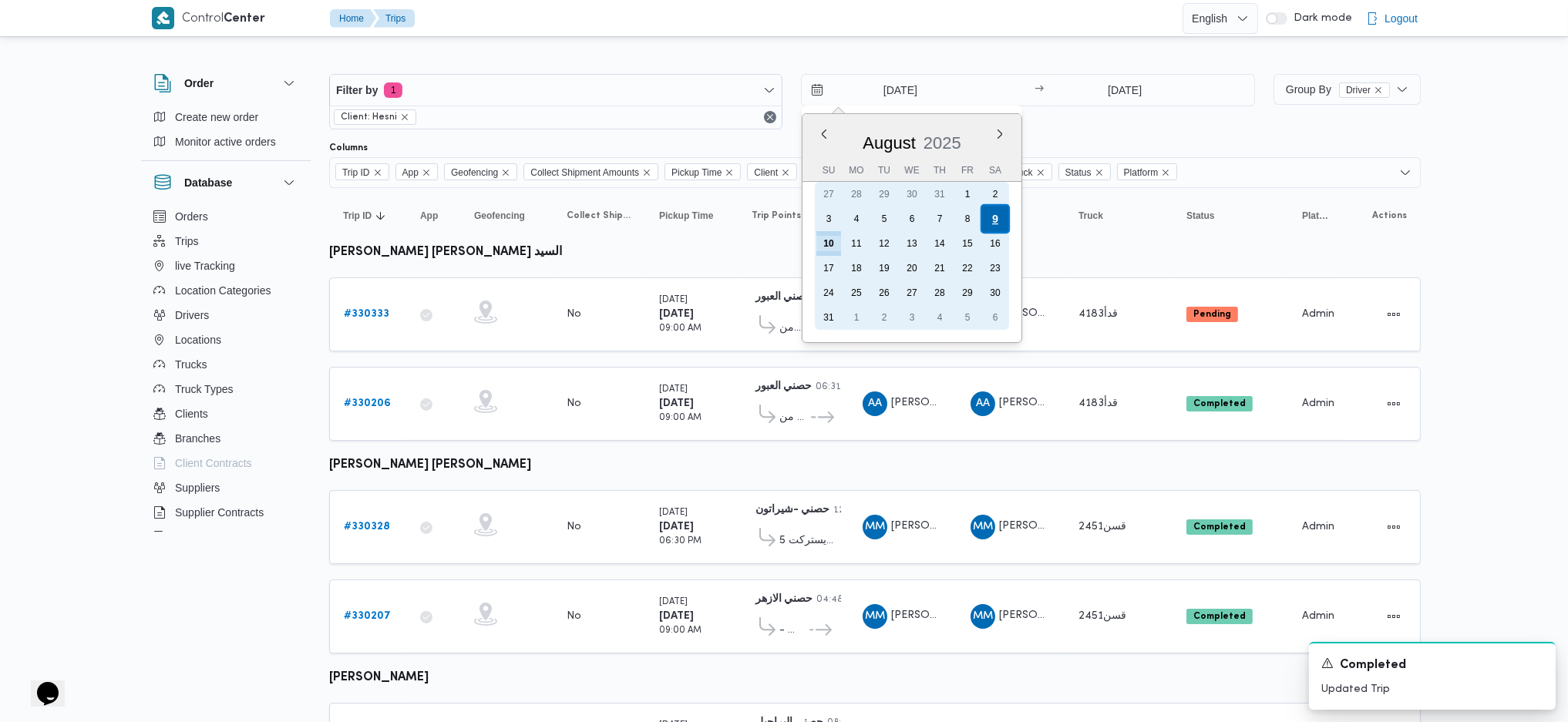
click at [989, 219] on div "9" at bounding box center [995, 219] width 29 height 29
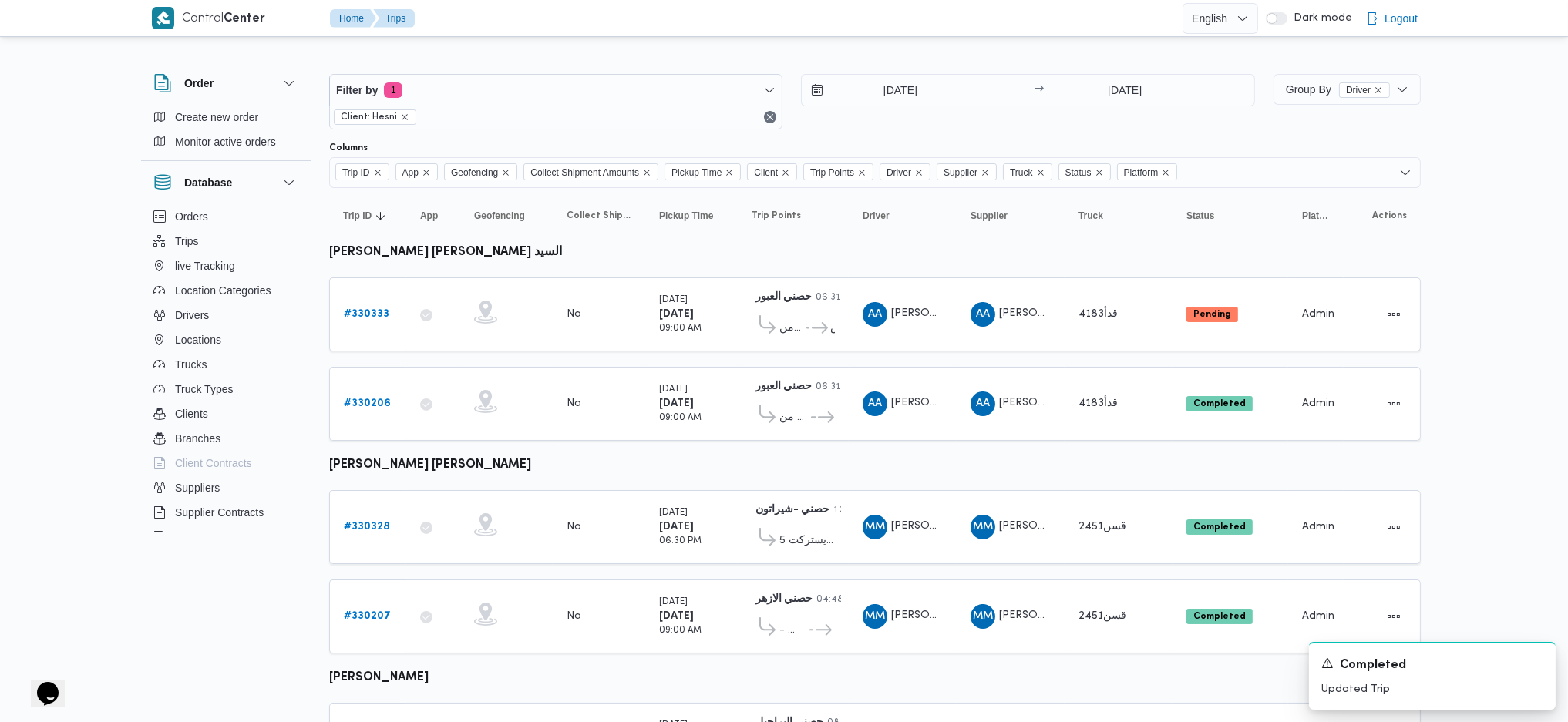
click at [1113, 127] on div "[DATE] → [DATE]" at bounding box center [1027, 102] width 453 height 56
click at [1124, 90] on input "[DATE]" at bounding box center [1125, 89] width 153 height 31
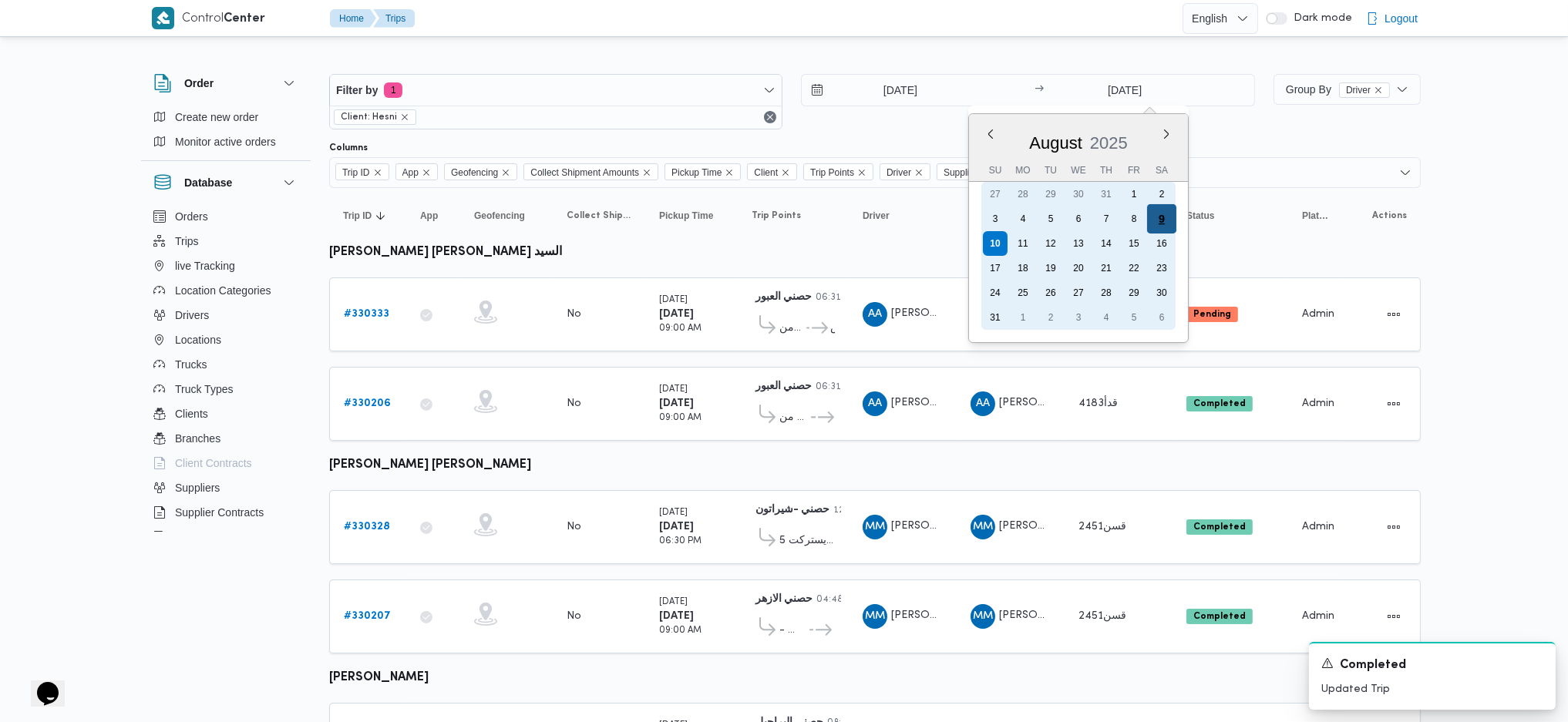
click at [1157, 211] on div "9" at bounding box center [1160, 219] width 29 height 29
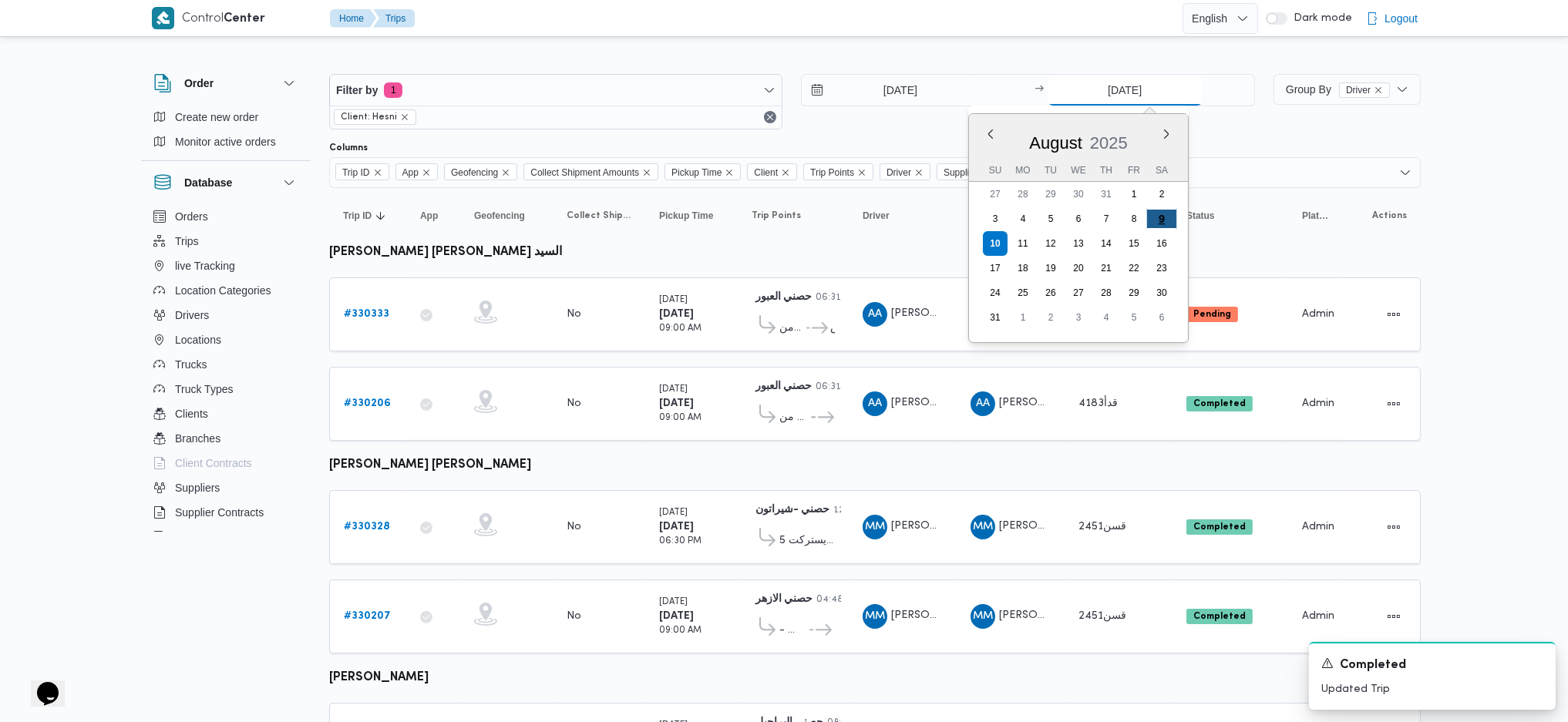
type input "[DATE]"
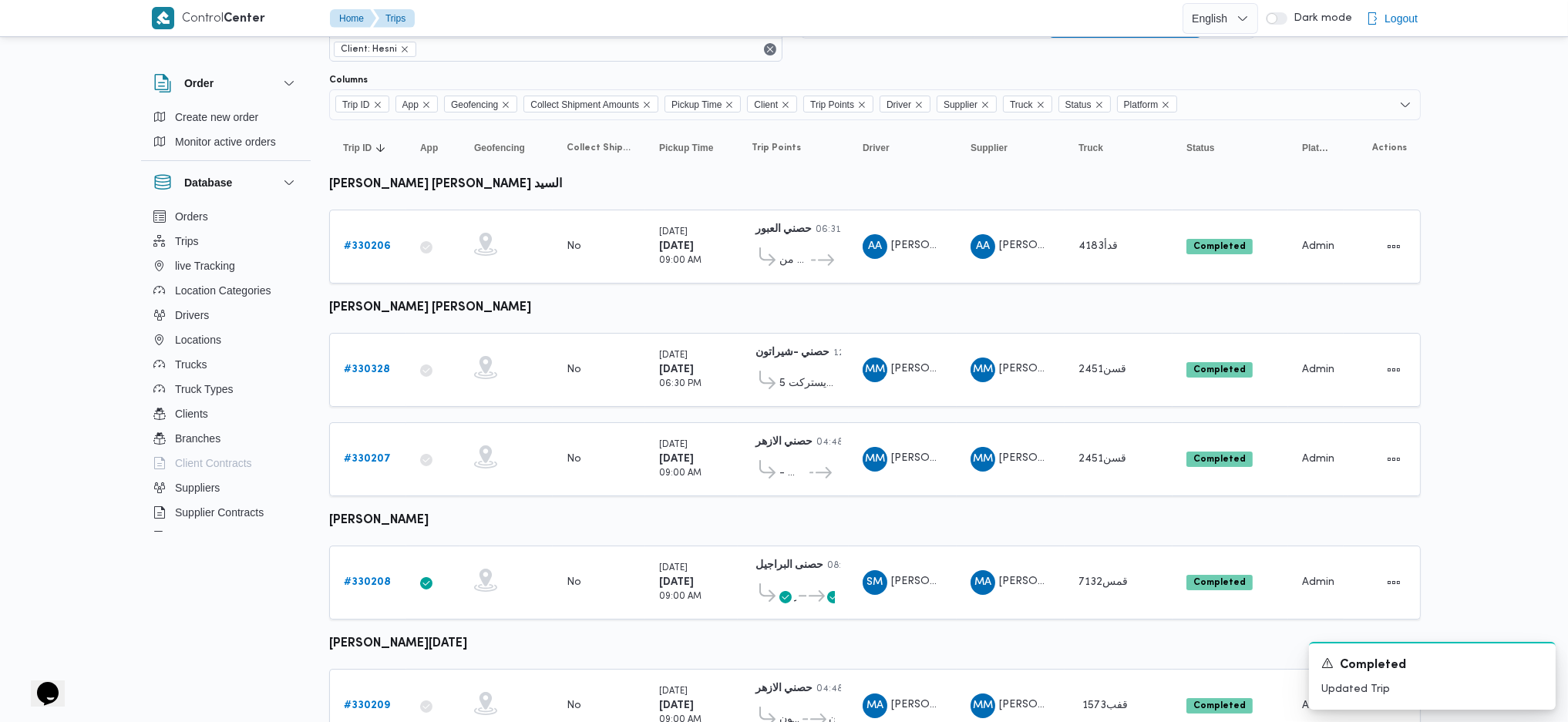
scroll to position [127, 0]
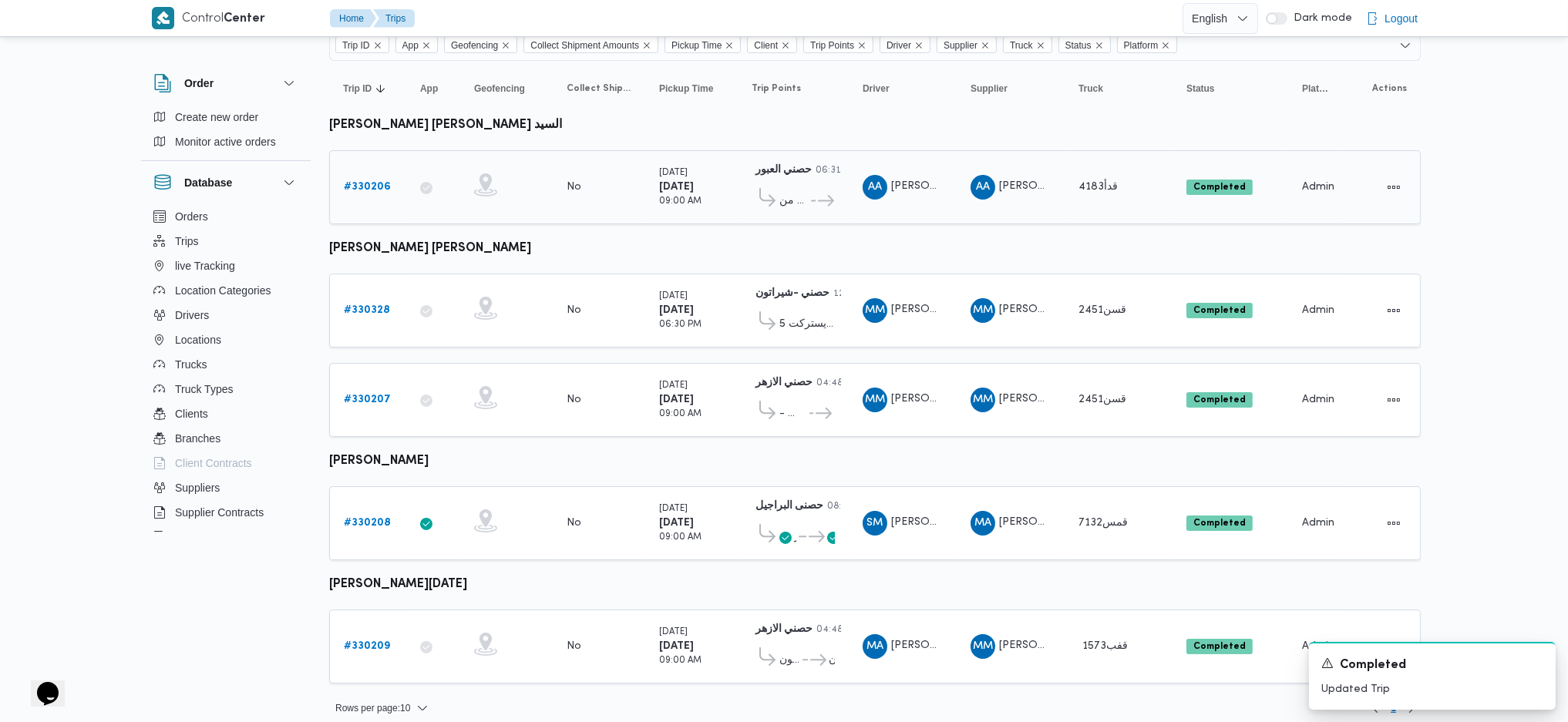
click at [367, 188] on b "# 330206" at bounding box center [366, 187] width 47 height 10
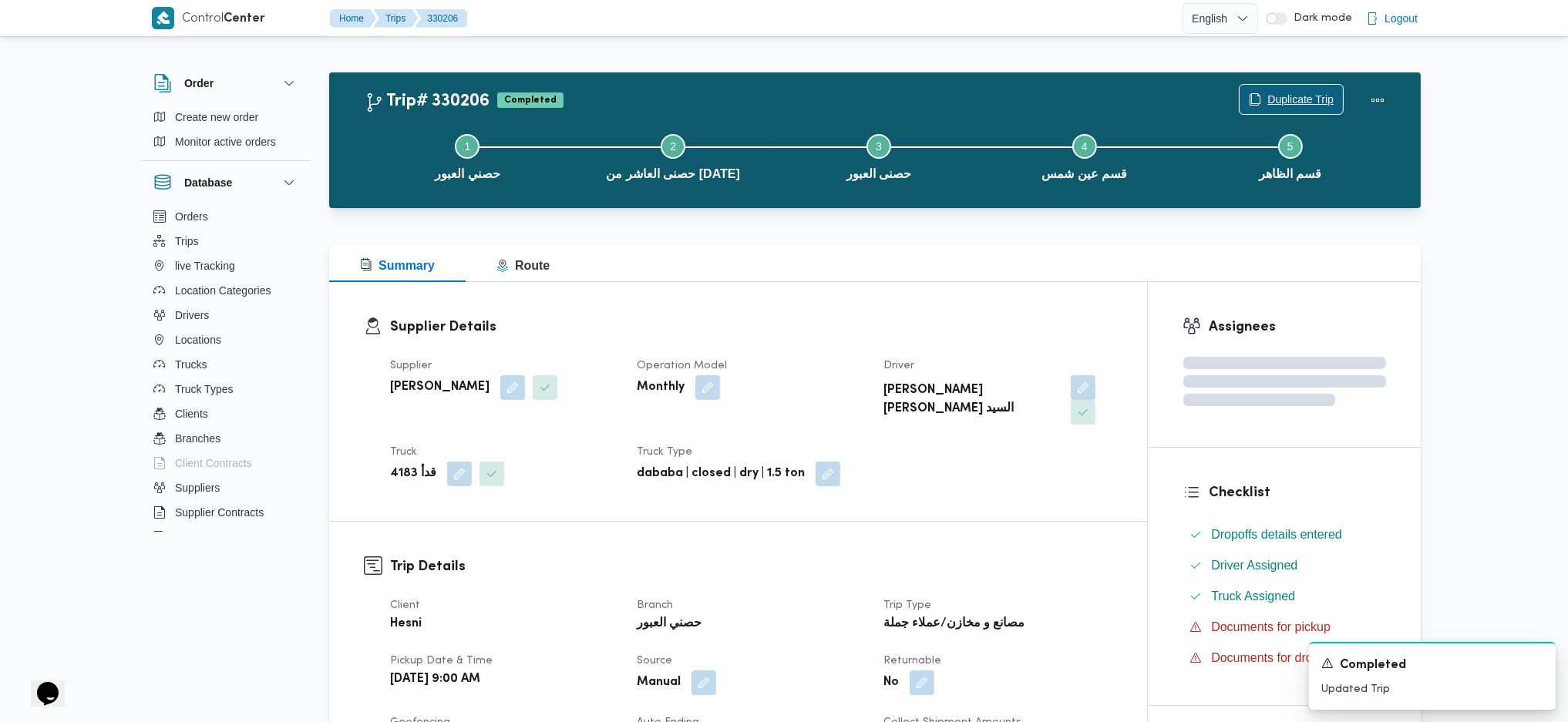
click at [1289, 96] on span "Duplicate Trip" at bounding box center [1300, 99] width 66 height 19
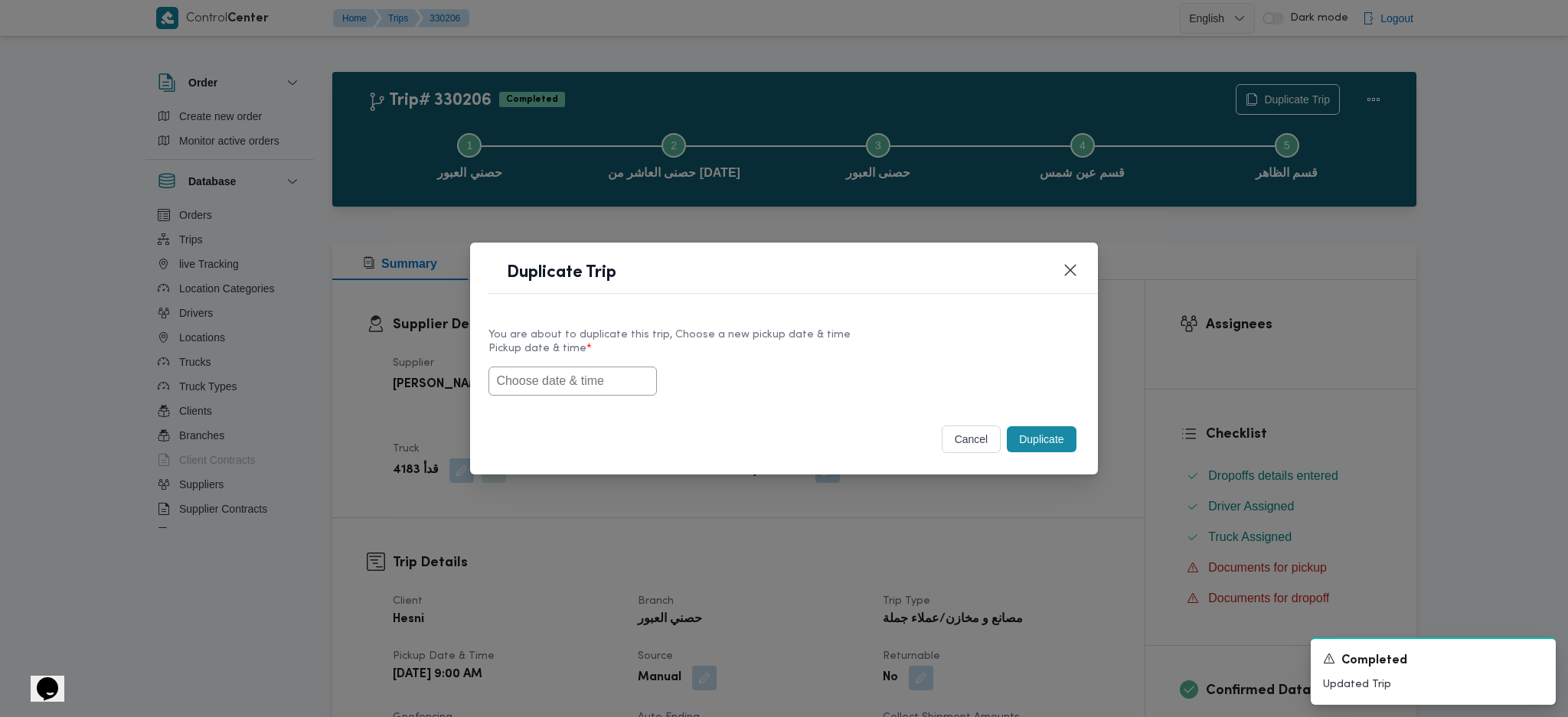
click at [592, 394] on input "text" at bounding box center [573, 380] width 169 height 29
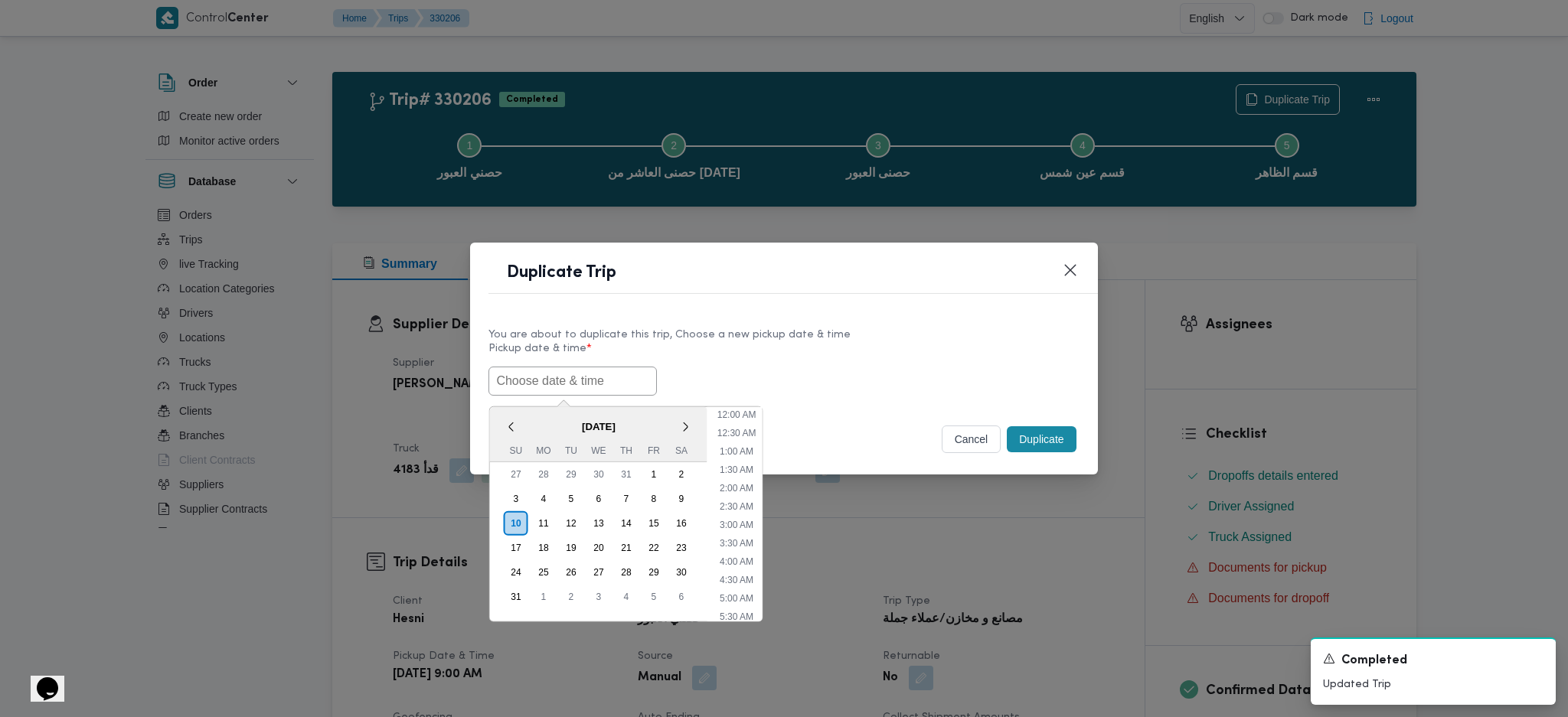
scroll to position [474, 0]
click at [512, 518] on div "10" at bounding box center [516, 522] width 29 height 29
click at [547, 515] on div "11" at bounding box center [543, 522] width 29 height 29
type input "[DATE] 9:00AM"
click at [592, 389] on input "[DATE] 9:00AM" at bounding box center [573, 380] width 169 height 29
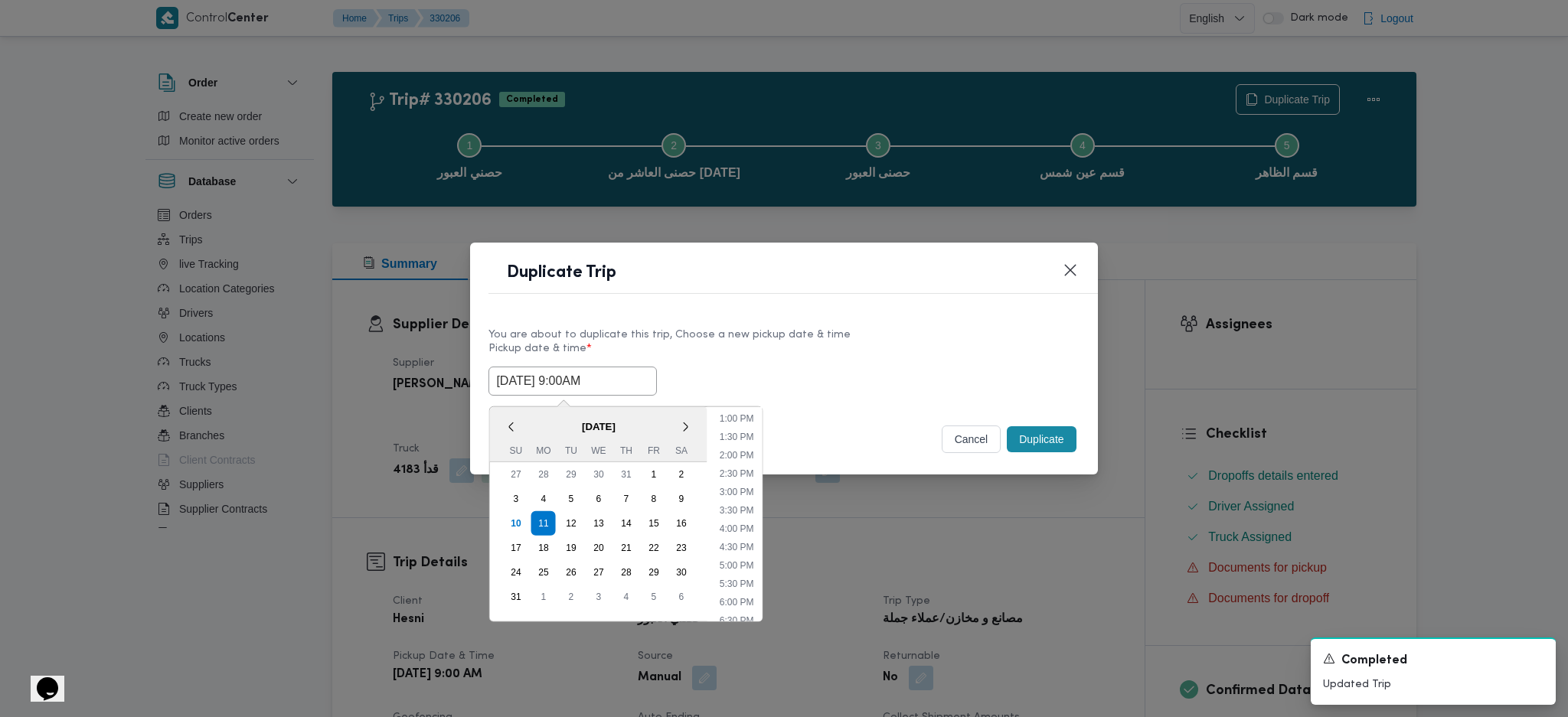
click at [592, 389] on input "[DATE] 9:00AM" at bounding box center [573, 380] width 169 height 29
click at [1047, 428] on button "Duplicate" at bounding box center [1041, 439] width 69 height 26
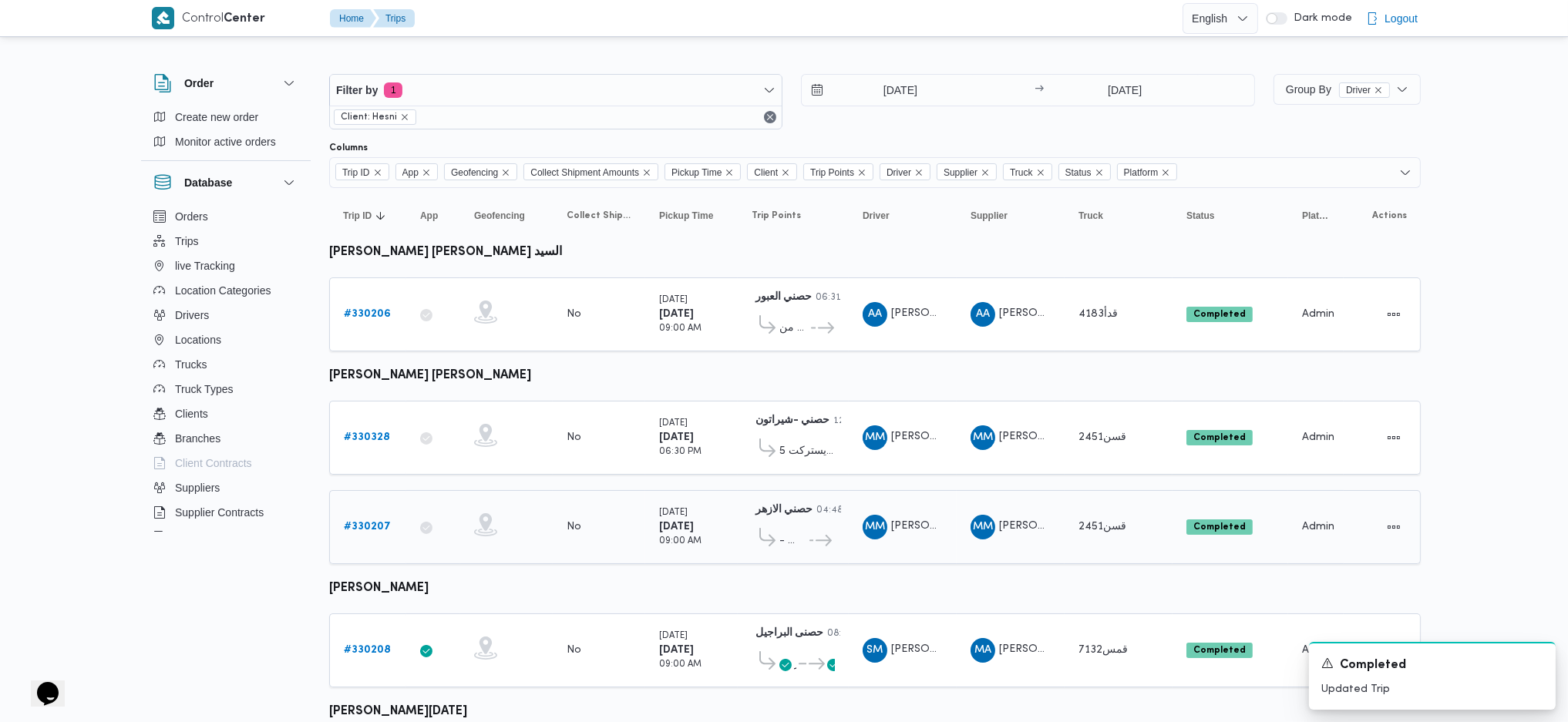
click at [374, 522] on b "# 330207" at bounding box center [366, 526] width 47 height 10
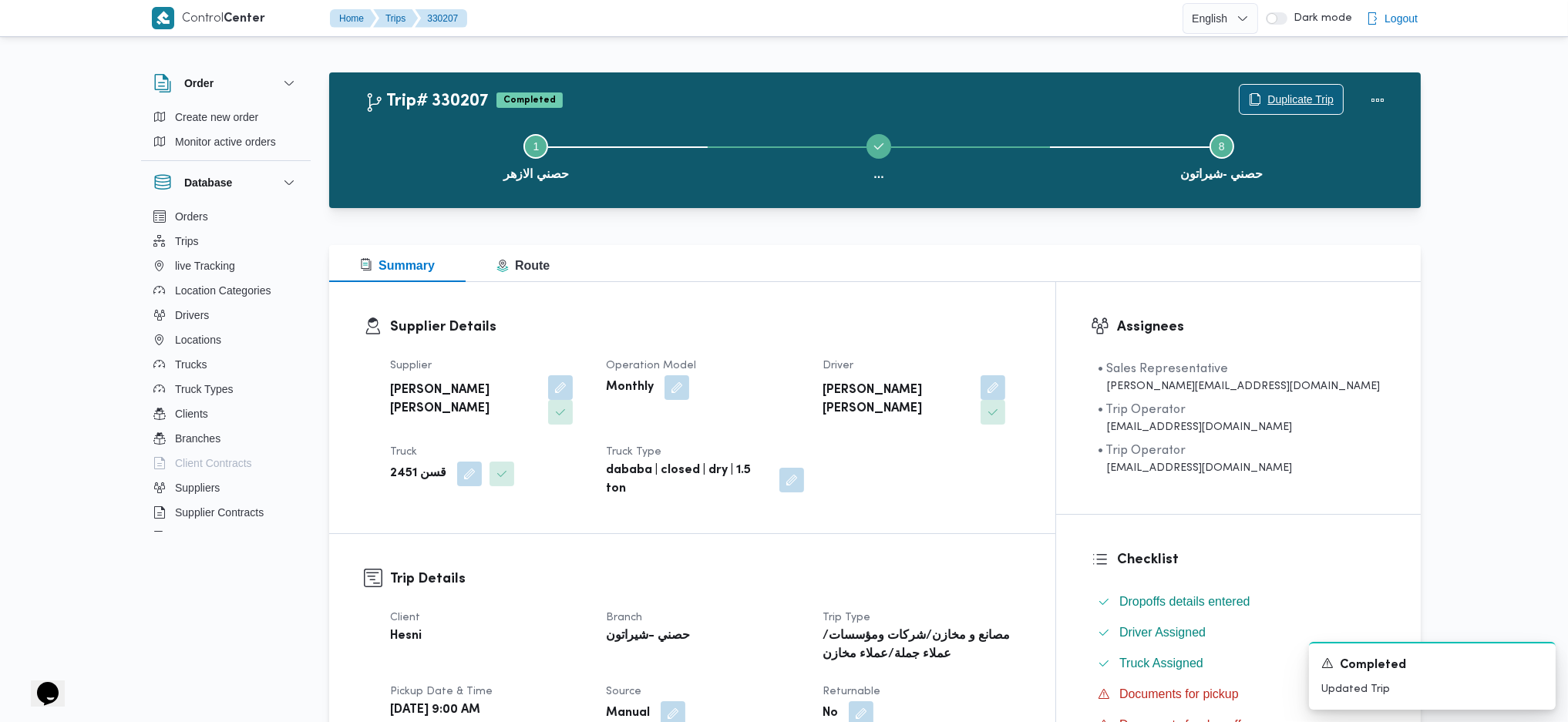
click at [1307, 99] on span "Duplicate Trip" at bounding box center [1300, 99] width 66 height 19
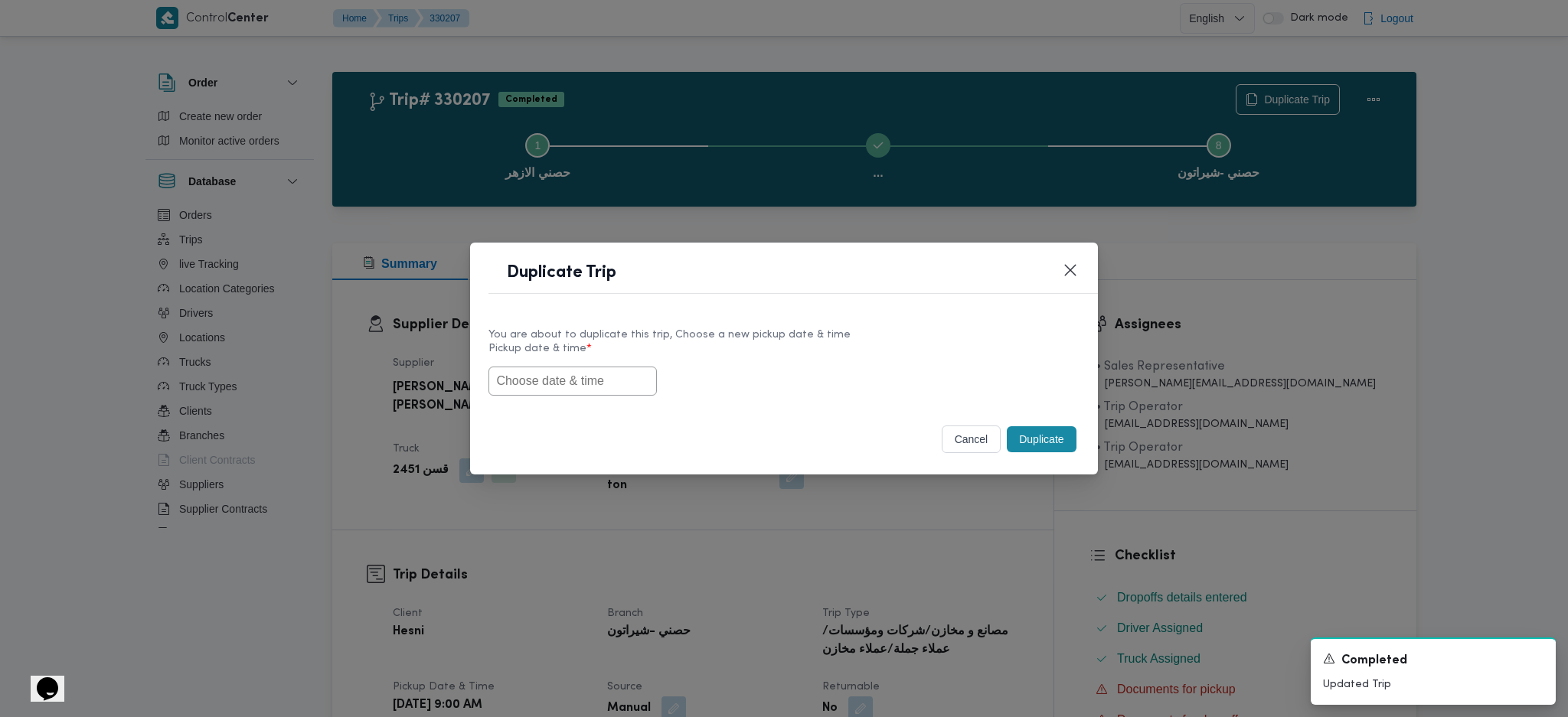
click at [548, 385] on input "text" at bounding box center [573, 380] width 169 height 29
paste input "[DATE] 9:00AM"
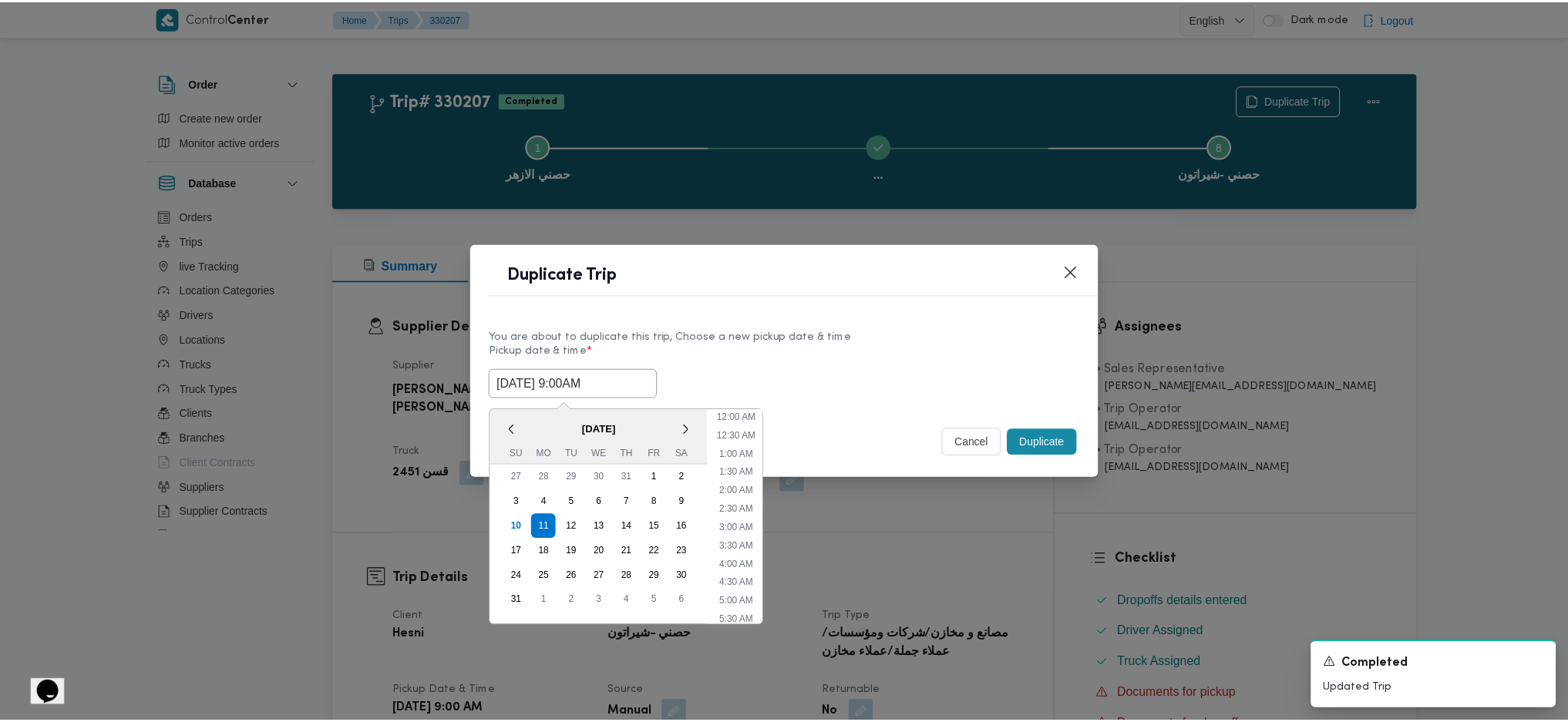
scroll to position [477, 0]
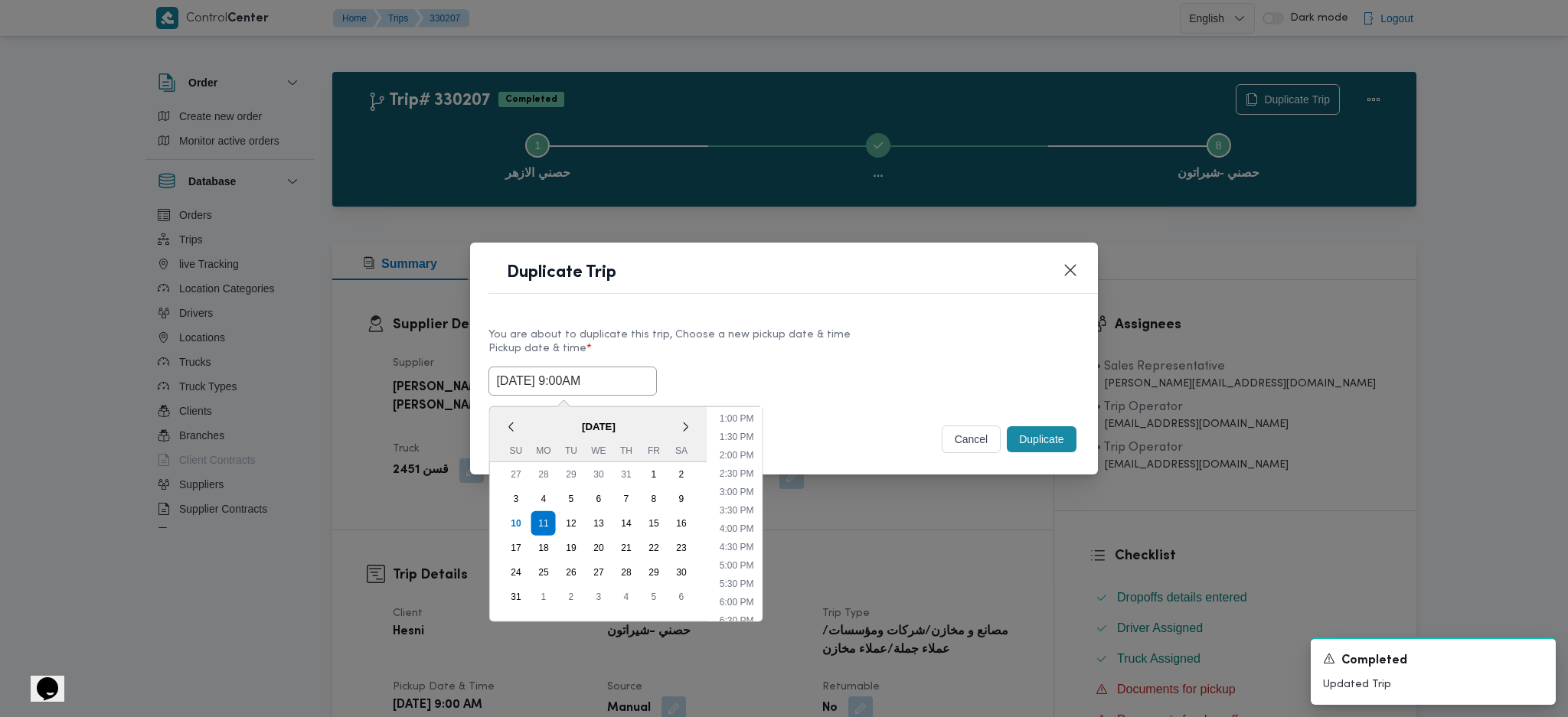
type input "[DATE] 9:00AM"
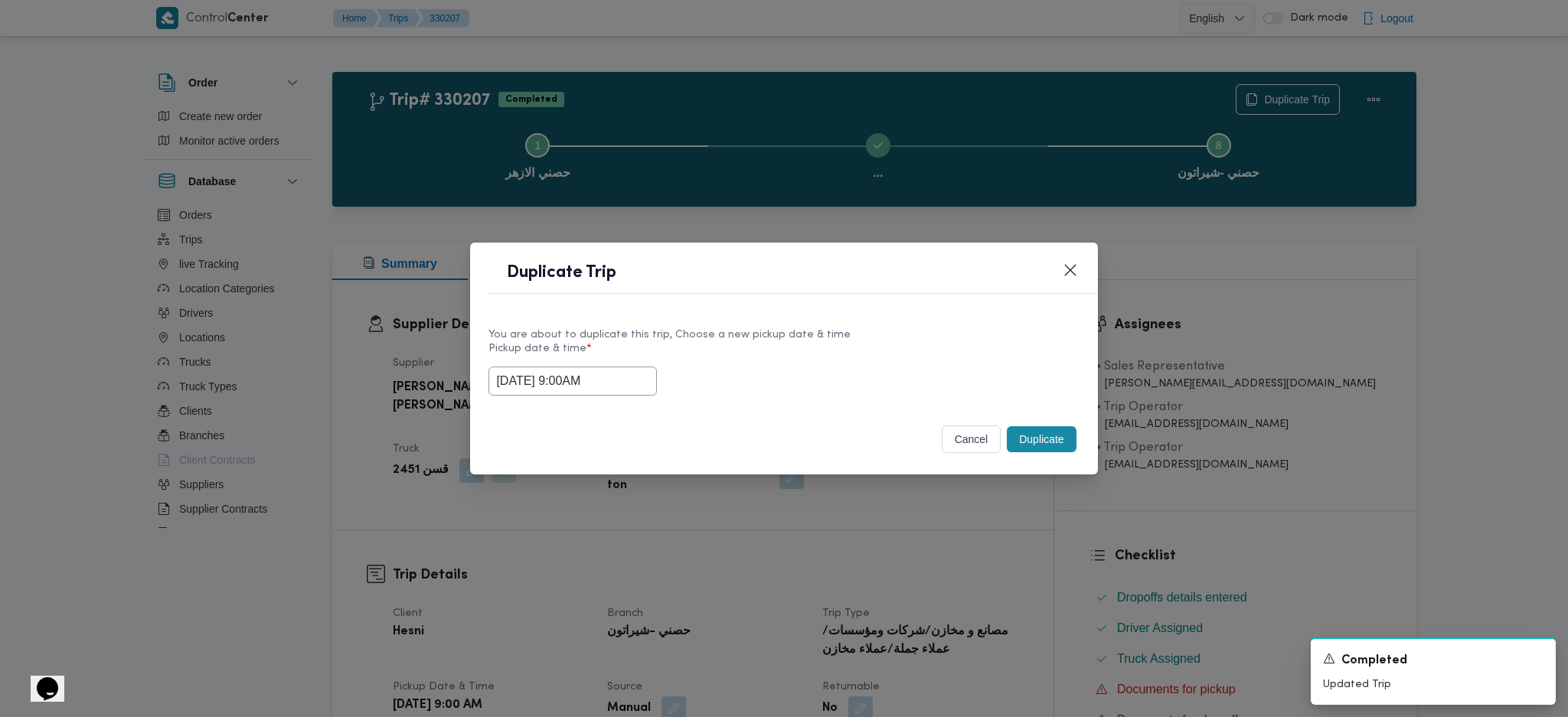
click at [1045, 445] on button "Duplicate" at bounding box center [1041, 439] width 69 height 26
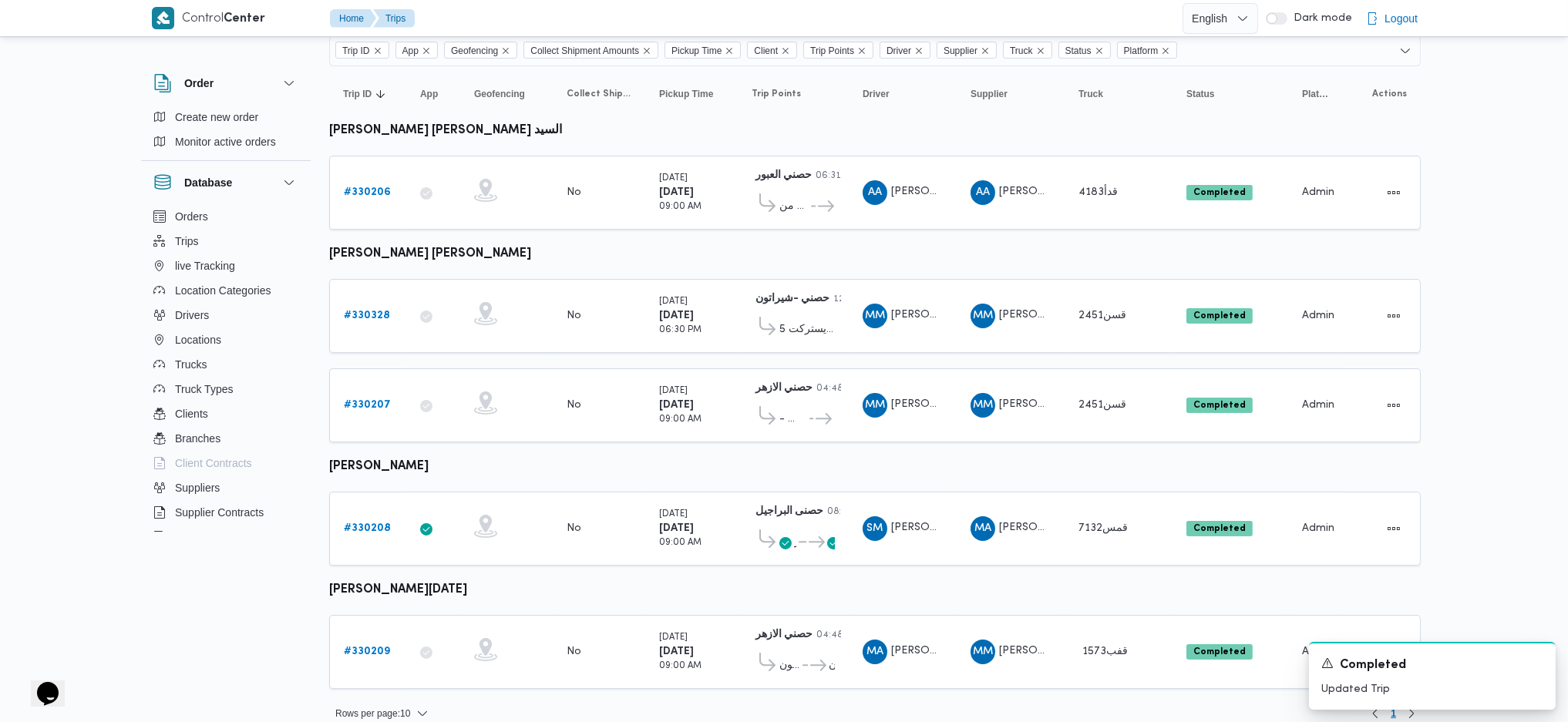
scroll to position [127, 0]
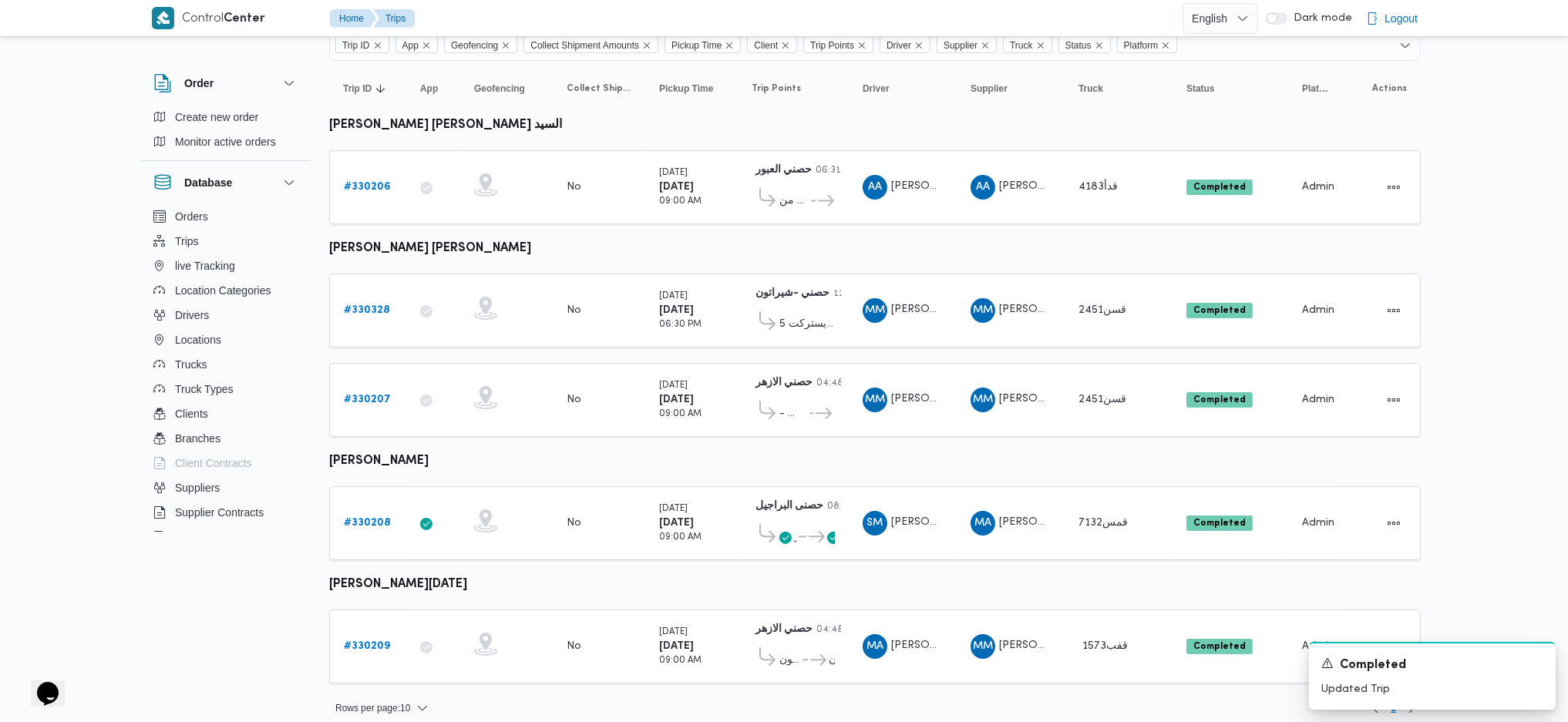
click at [361, 642] on link "# 330209" at bounding box center [366, 646] width 46 height 19
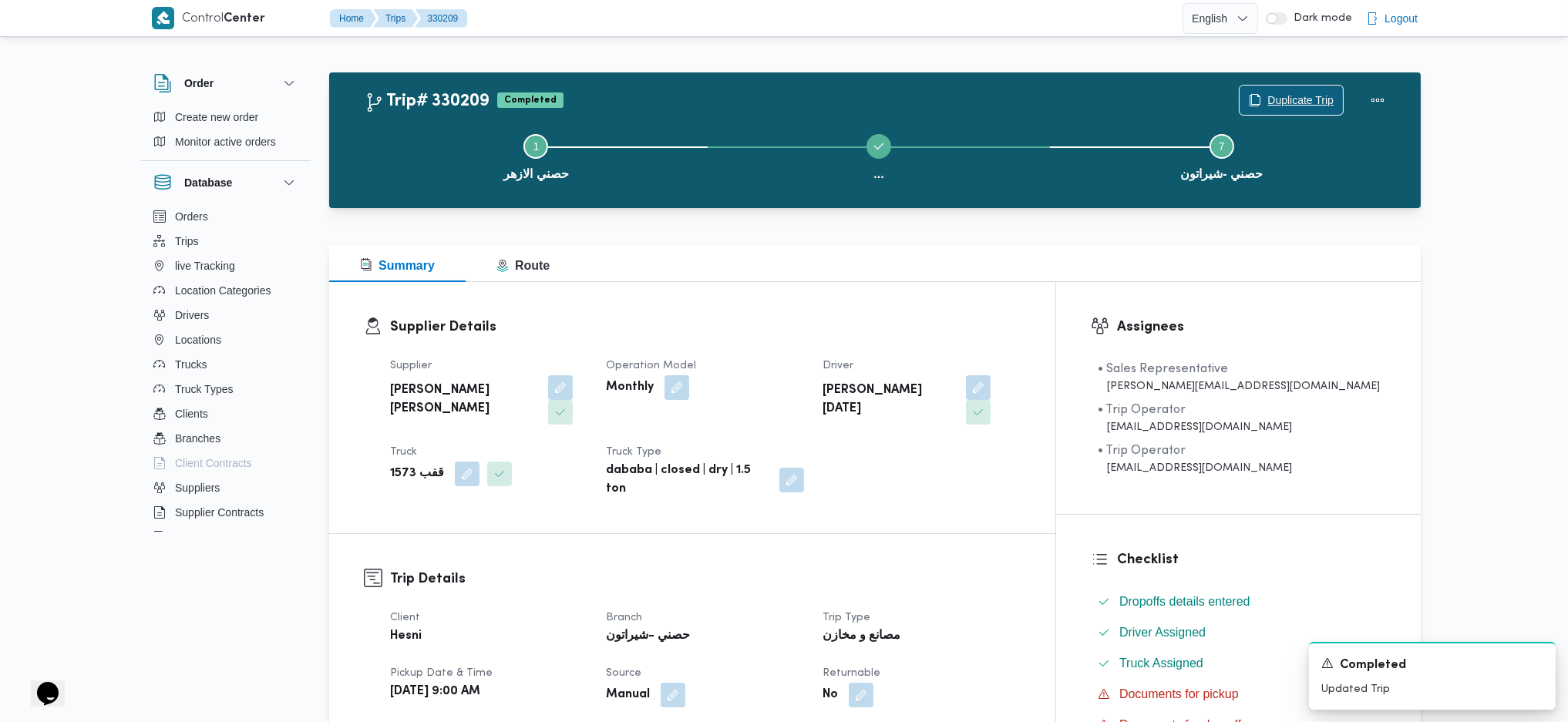
click at [1281, 85] on div "Duplicate Trip" at bounding box center [1291, 100] width 104 height 31
click at [1304, 97] on span "Duplicate Trip" at bounding box center [1300, 99] width 66 height 19
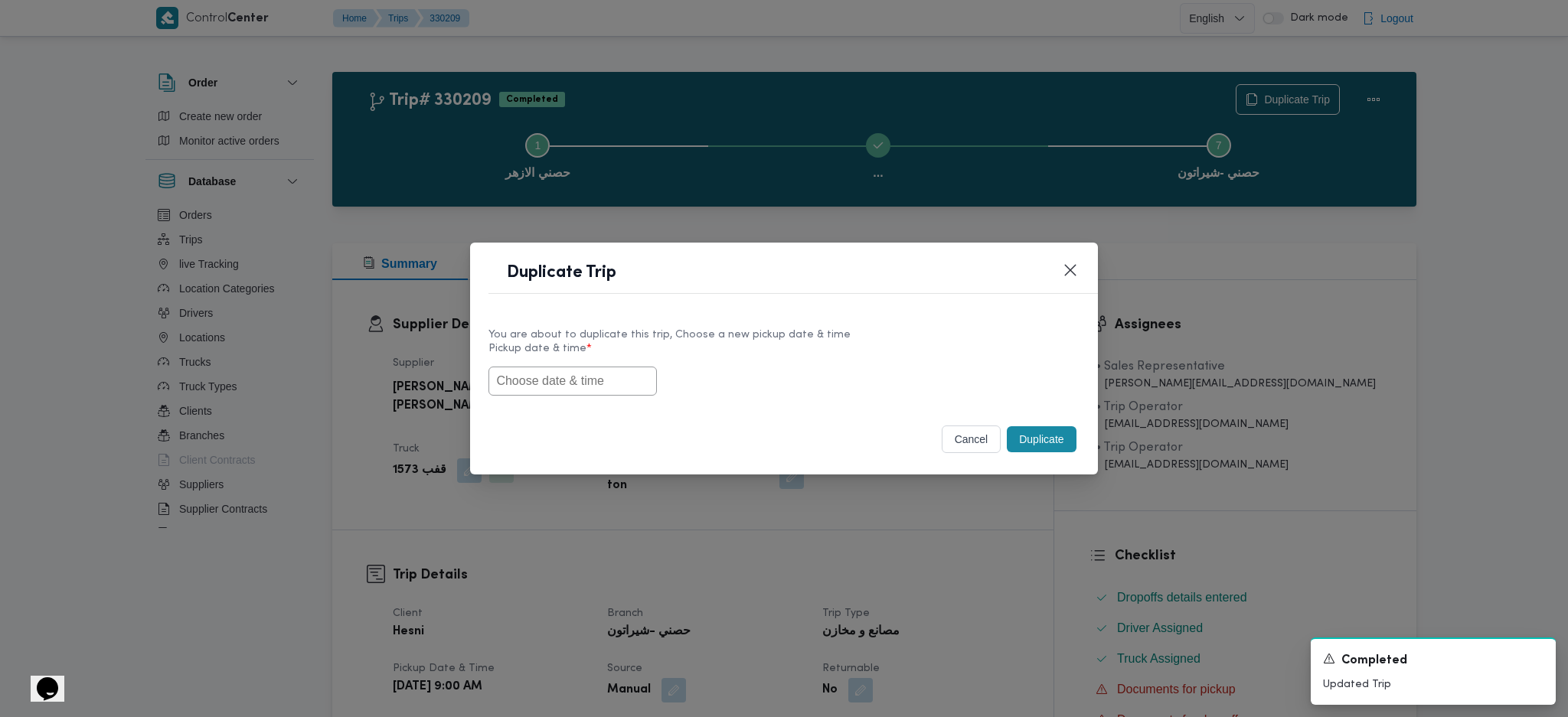
click at [591, 386] on input "text" at bounding box center [573, 380] width 169 height 29
paste input "[DATE] 9:00AM"
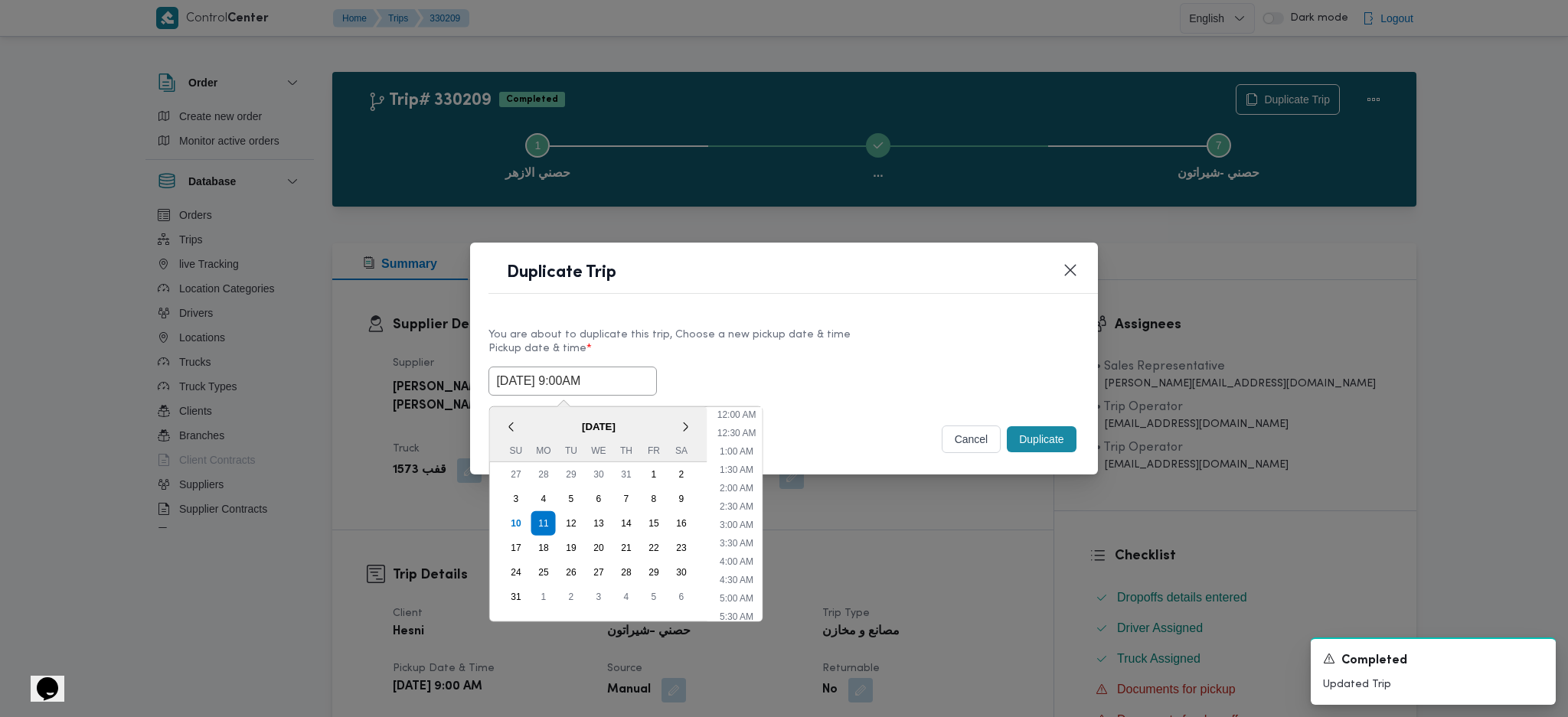
scroll to position [474, 0]
type input "[DATE] 9:00AM"
click at [1040, 436] on button "Duplicate" at bounding box center [1041, 439] width 69 height 26
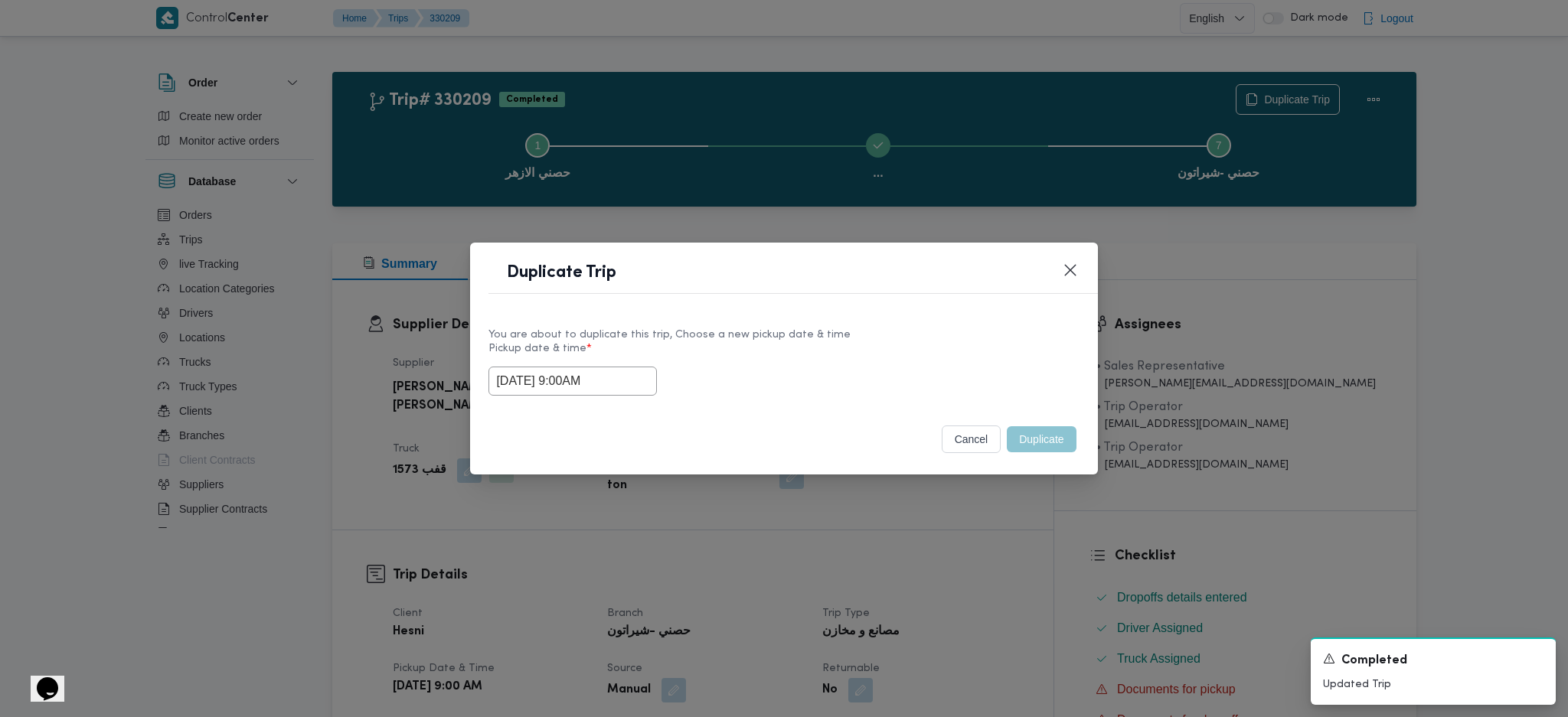
click at [1037, 612] on div "Duplicate Trip You are about to duplicate this trip, Choose a new pickup date &…" at bounding box center [784, 358] width 1568 height 717
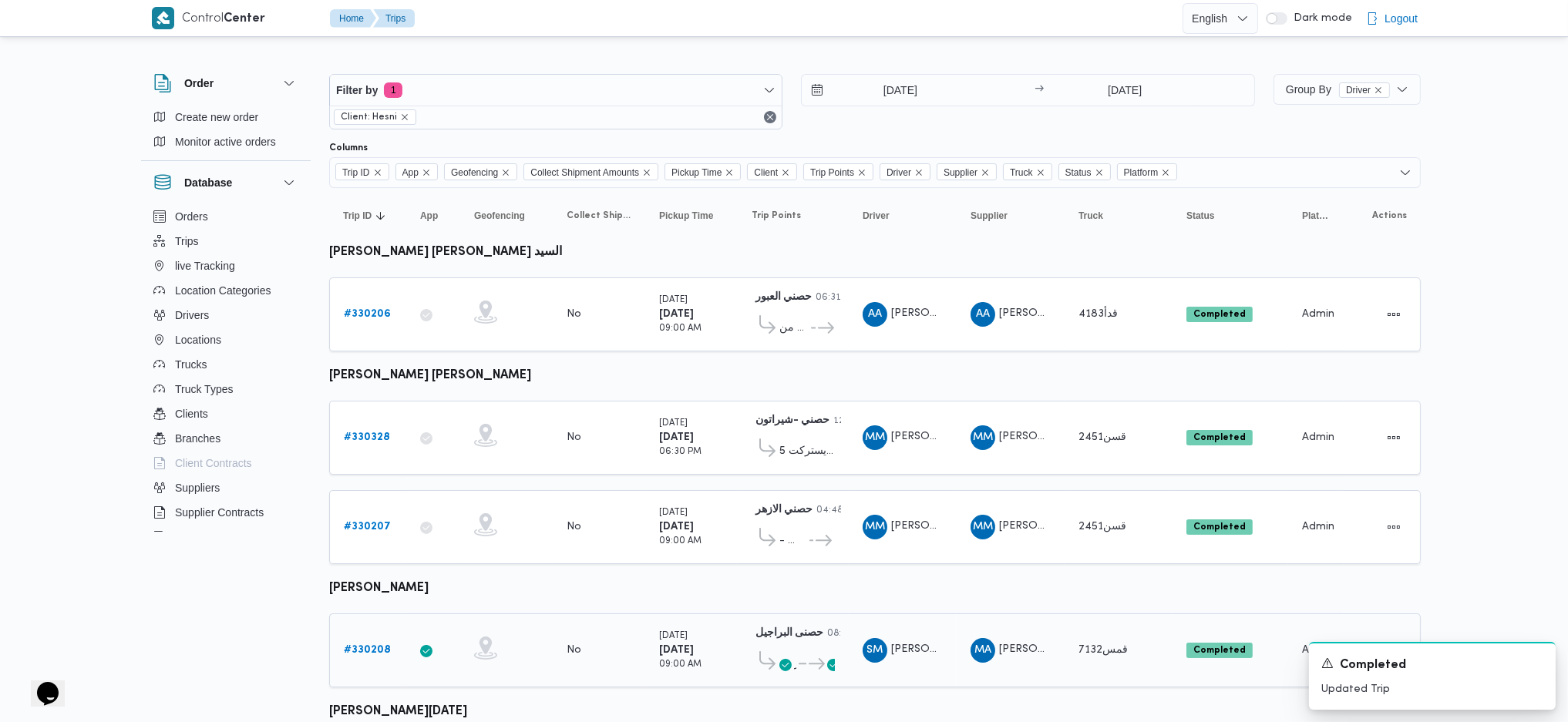
click at [374, 645] on b "# 330208" at bounding box center [366, 649] width 47 height 10
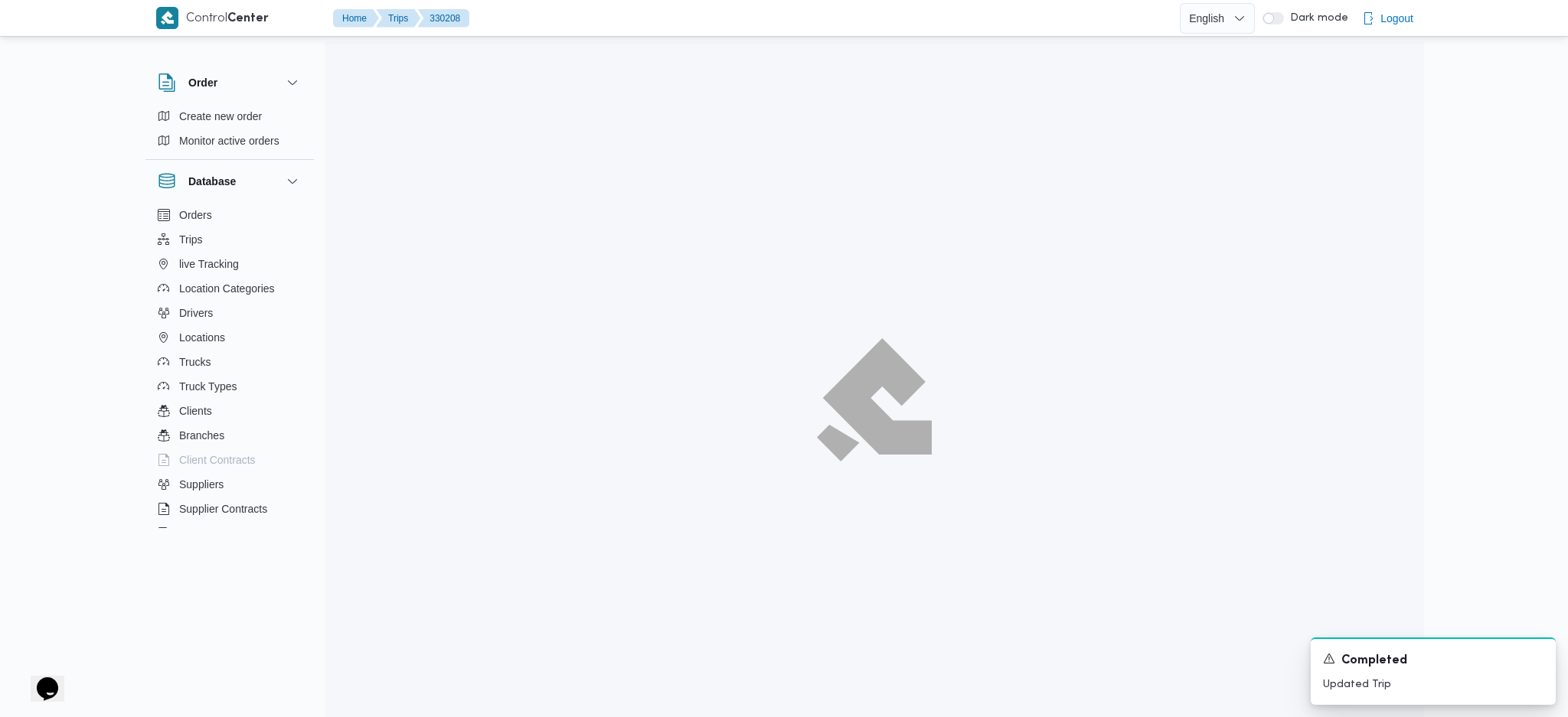
click at [1279, 84] on button "Duplicate Trip" at bounding box center [1288, 98] width 104 height 31
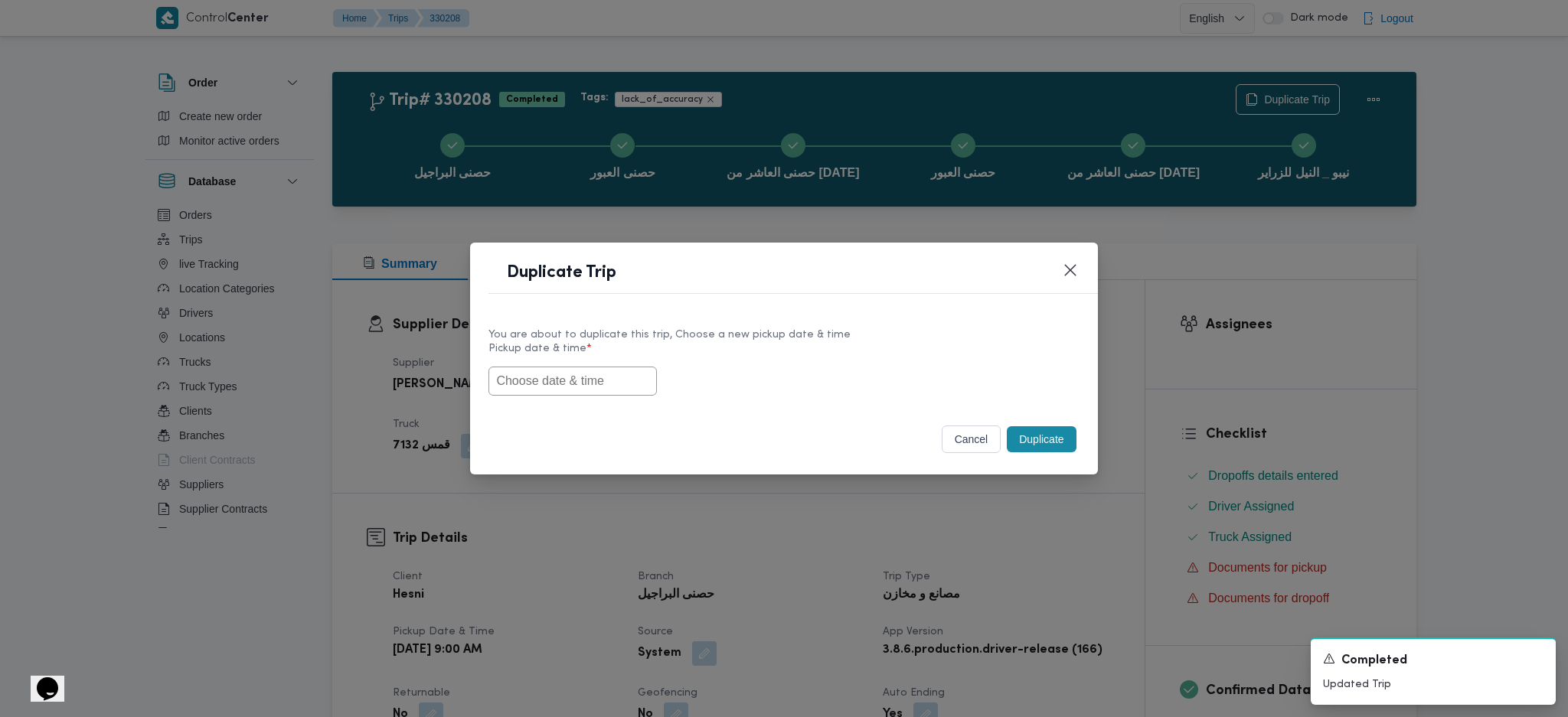
drag, startPoint x: 598, startPoint y: 377, endPoint x: 590, endPoint y: 388, distance: 13.6
click at [592, 387] on input "text" at bounding box center [573, 380] width 169 height 29
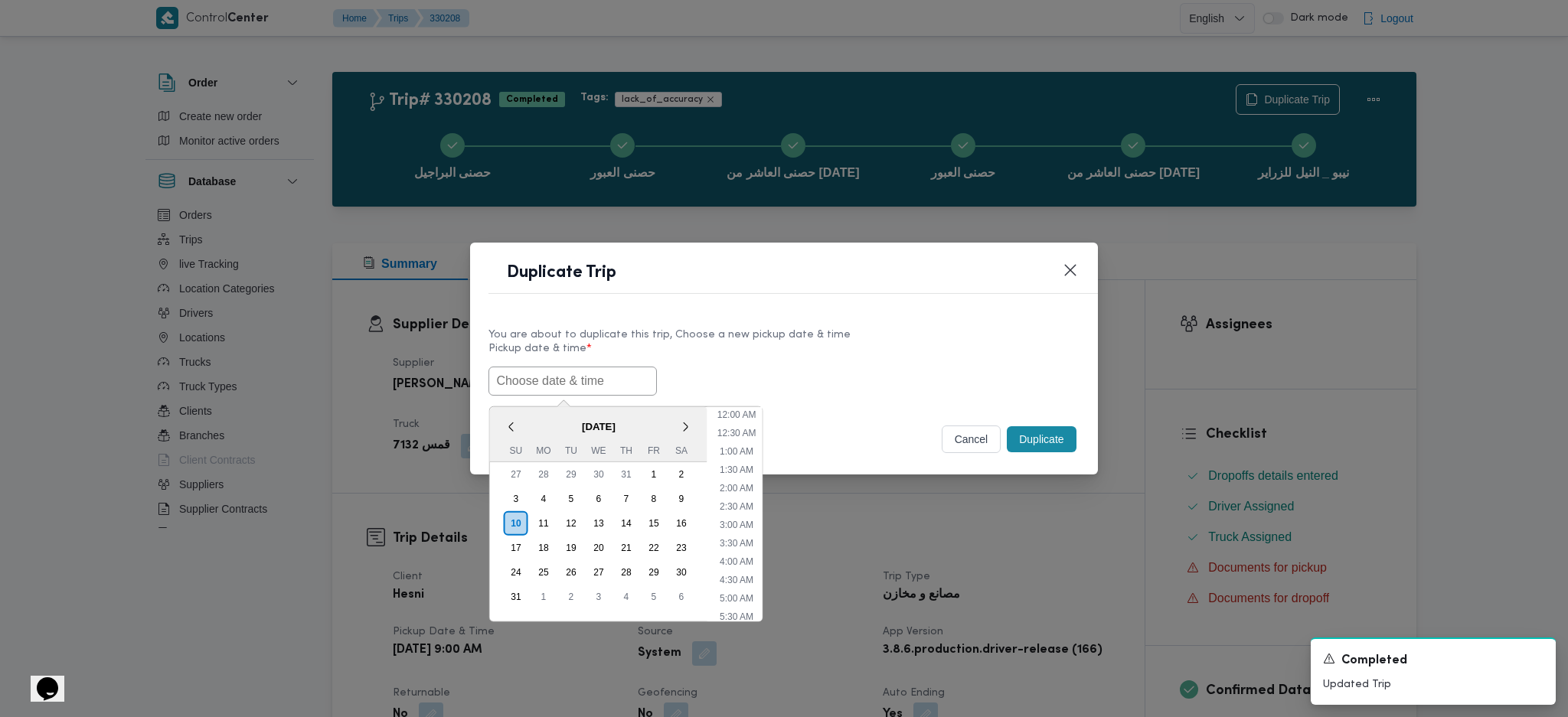
paste input "[DATE] 9:00AM"
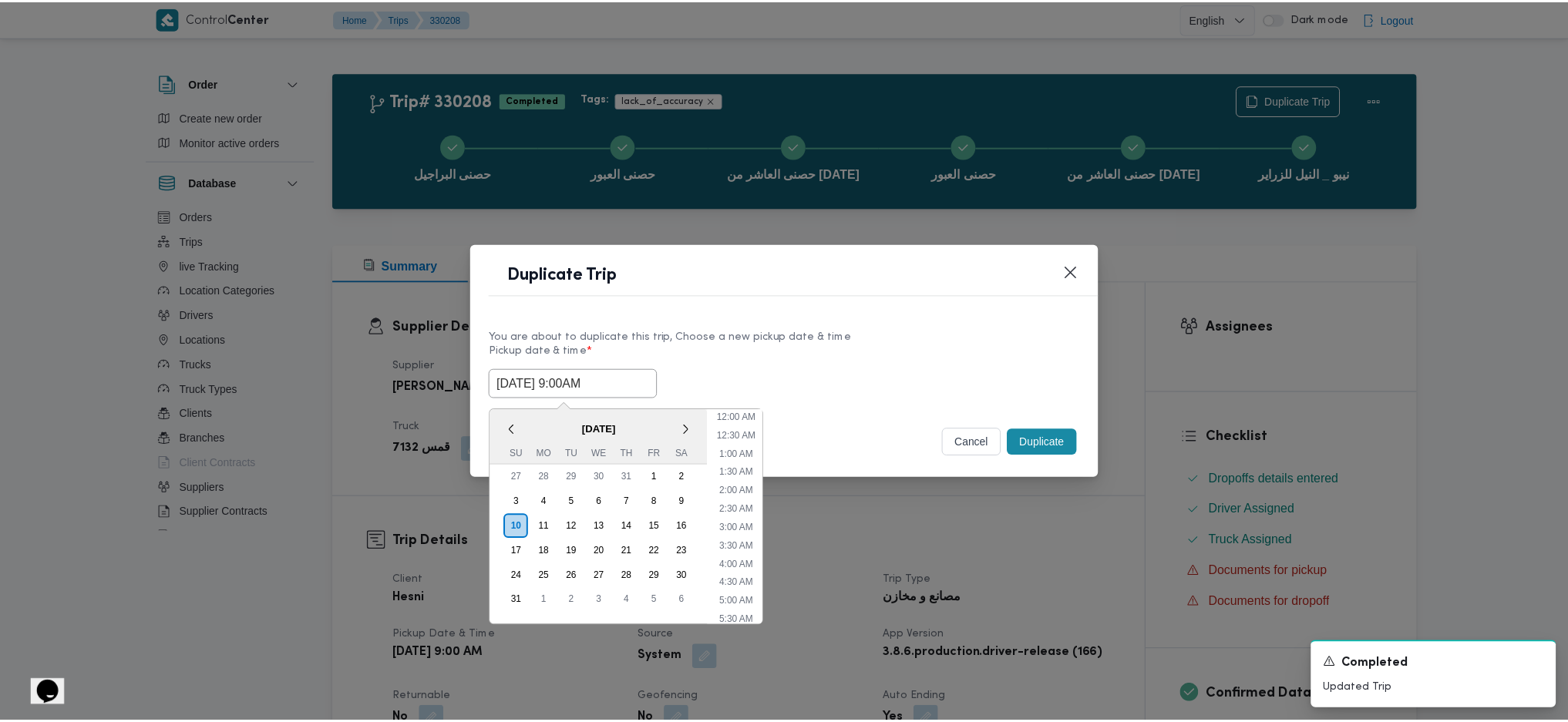
scroll to position [477, 0]
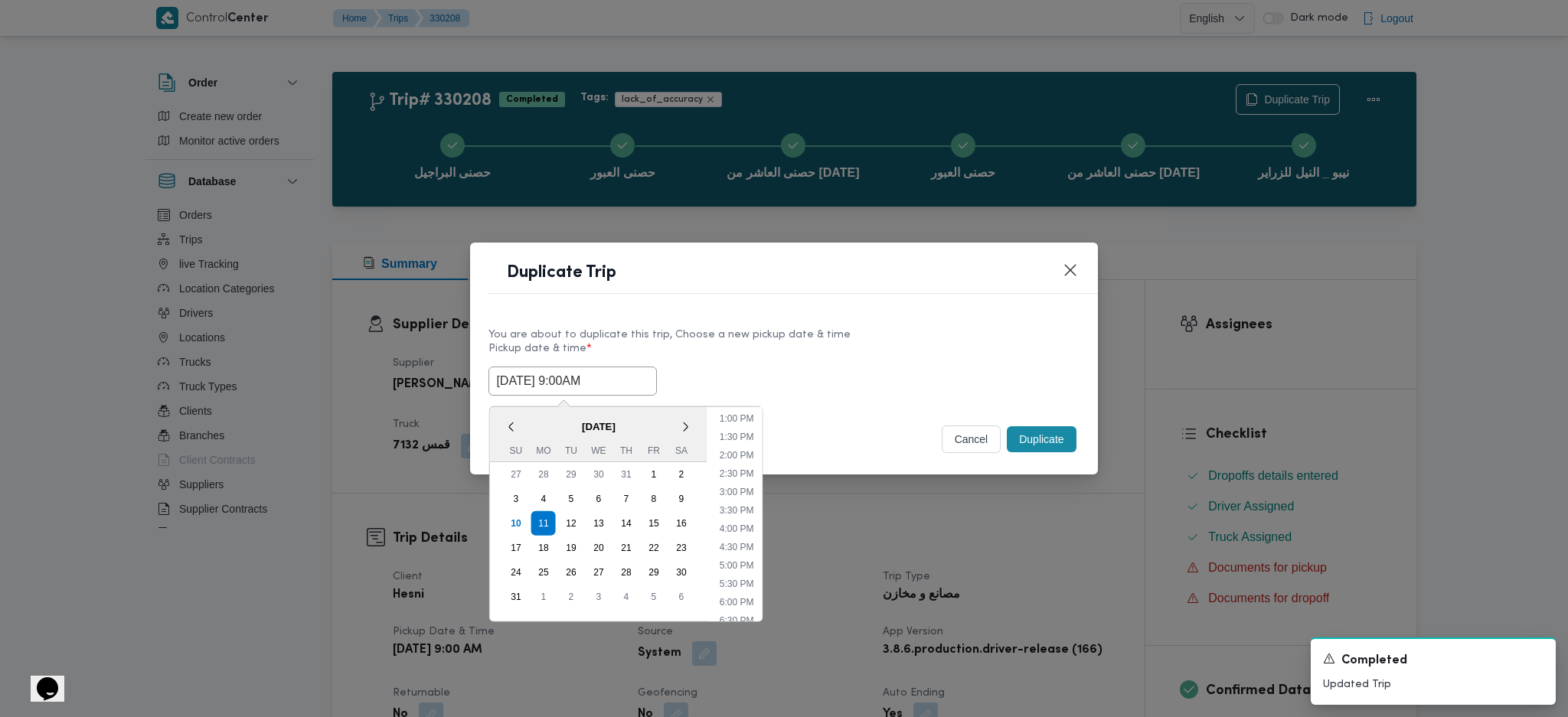
type input "[DATE] 9:00AM"
click at [1037, 453] on button "Duplicate" at bounding box center [1041, 439] width 69 height 26
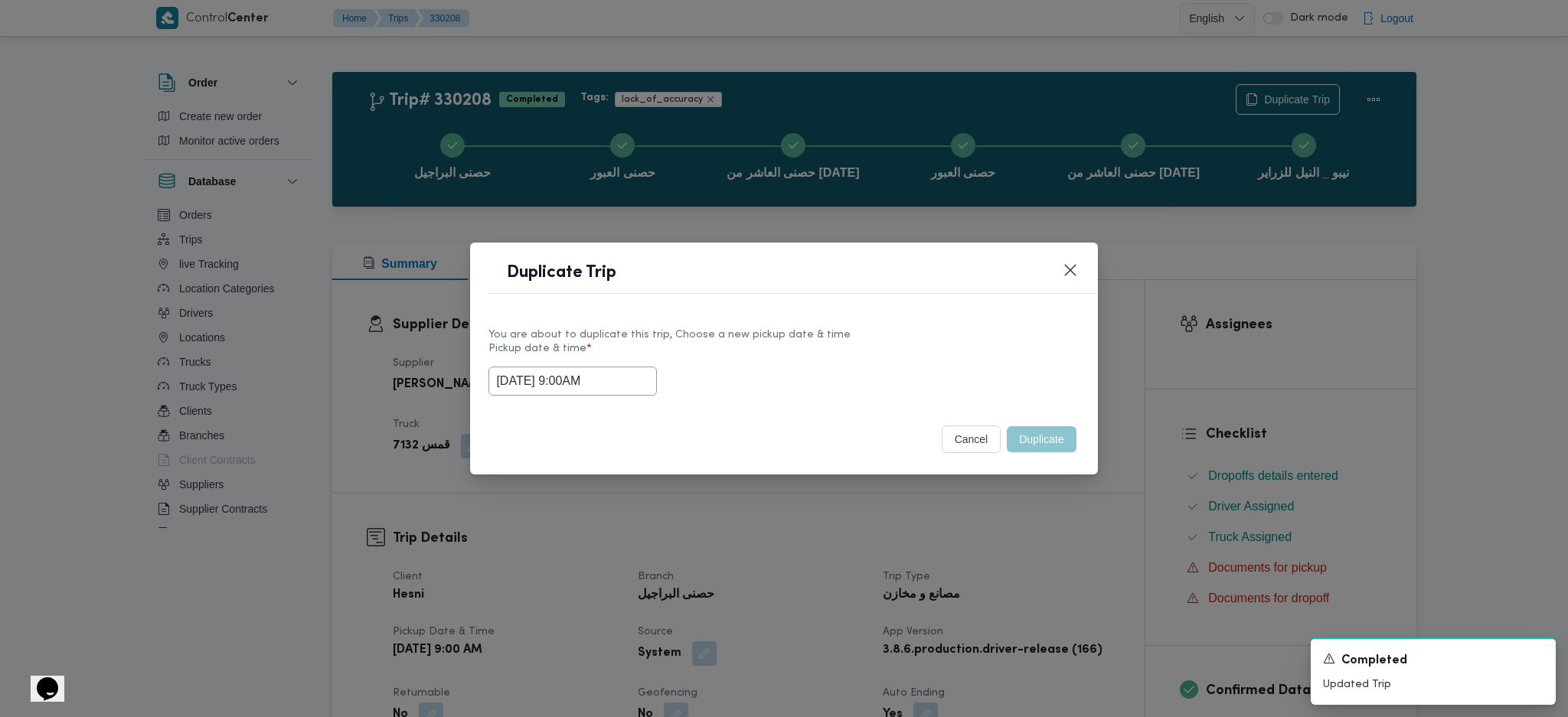
click at [1010, 513] on div "Duplicate Trip You are about to duplicate this trip, Choose a new pickup date &…" at bounding box center [784, 358] width 1568 height 717
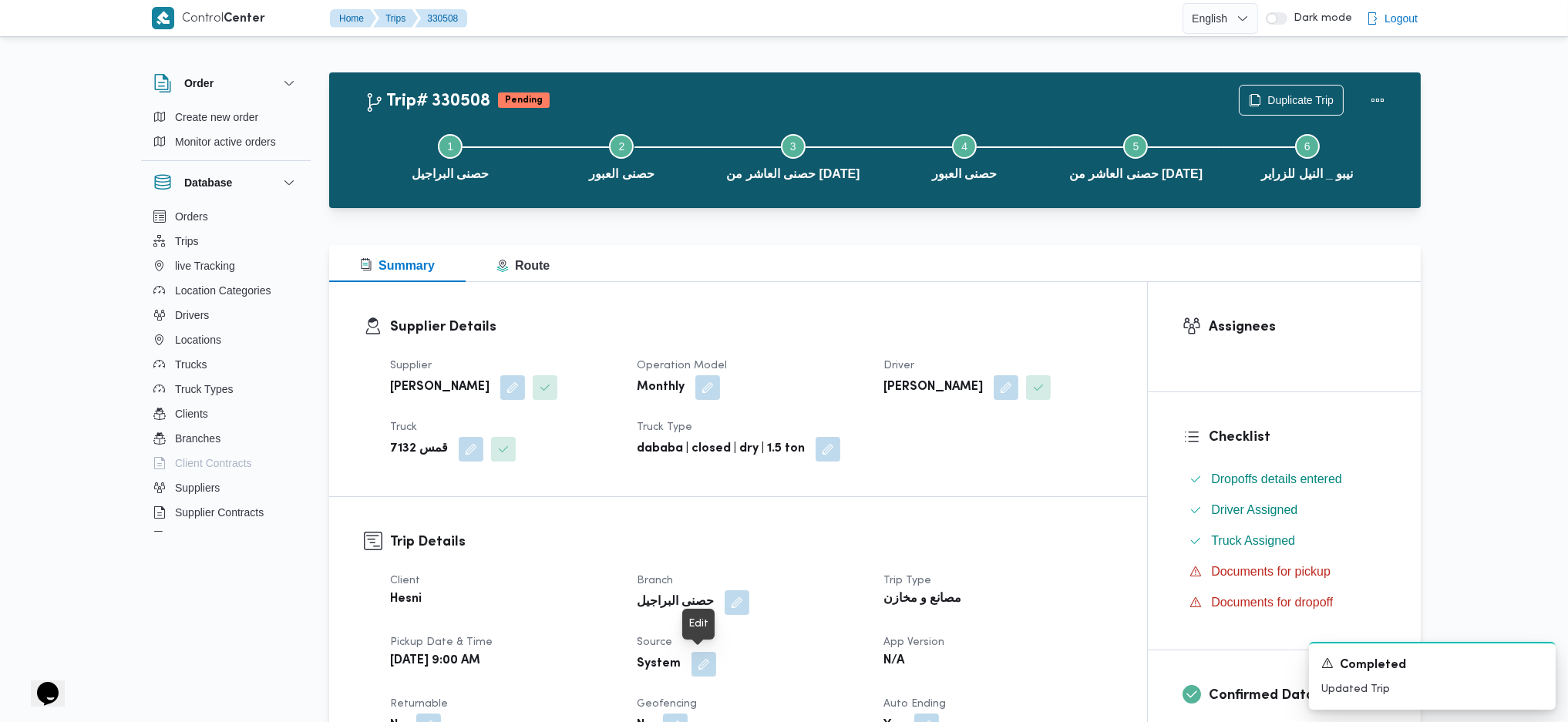
click at [703, 660] on button "button" at bounding box center [703, 664] width 25 height 25
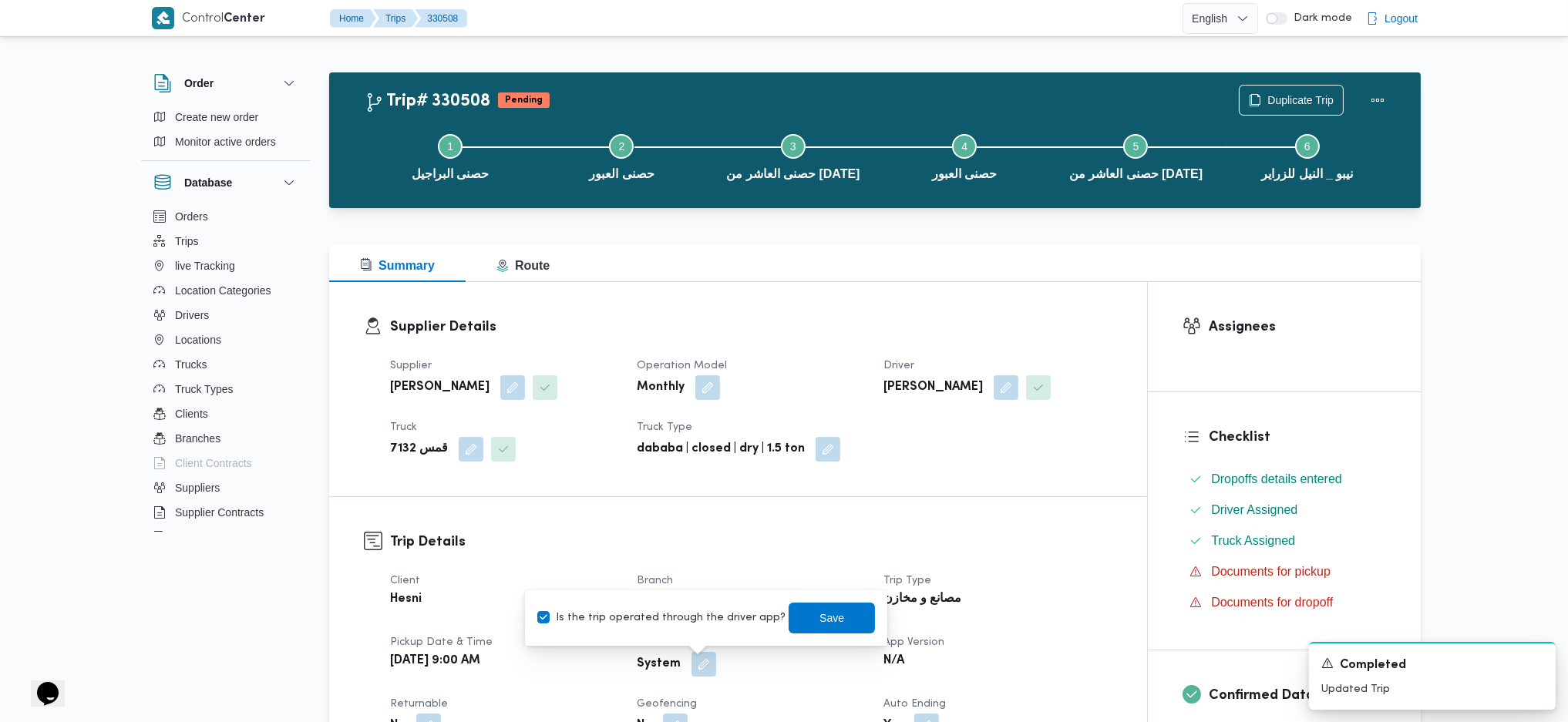
click at [704, 620] on label "Is the trip operated through the driver app?" at bounding box center [661, 618] width 248 height 19
checkbox input "false"
click at [802, 621] on span "Save" at bounding box center [832, 617] width 87 height 31
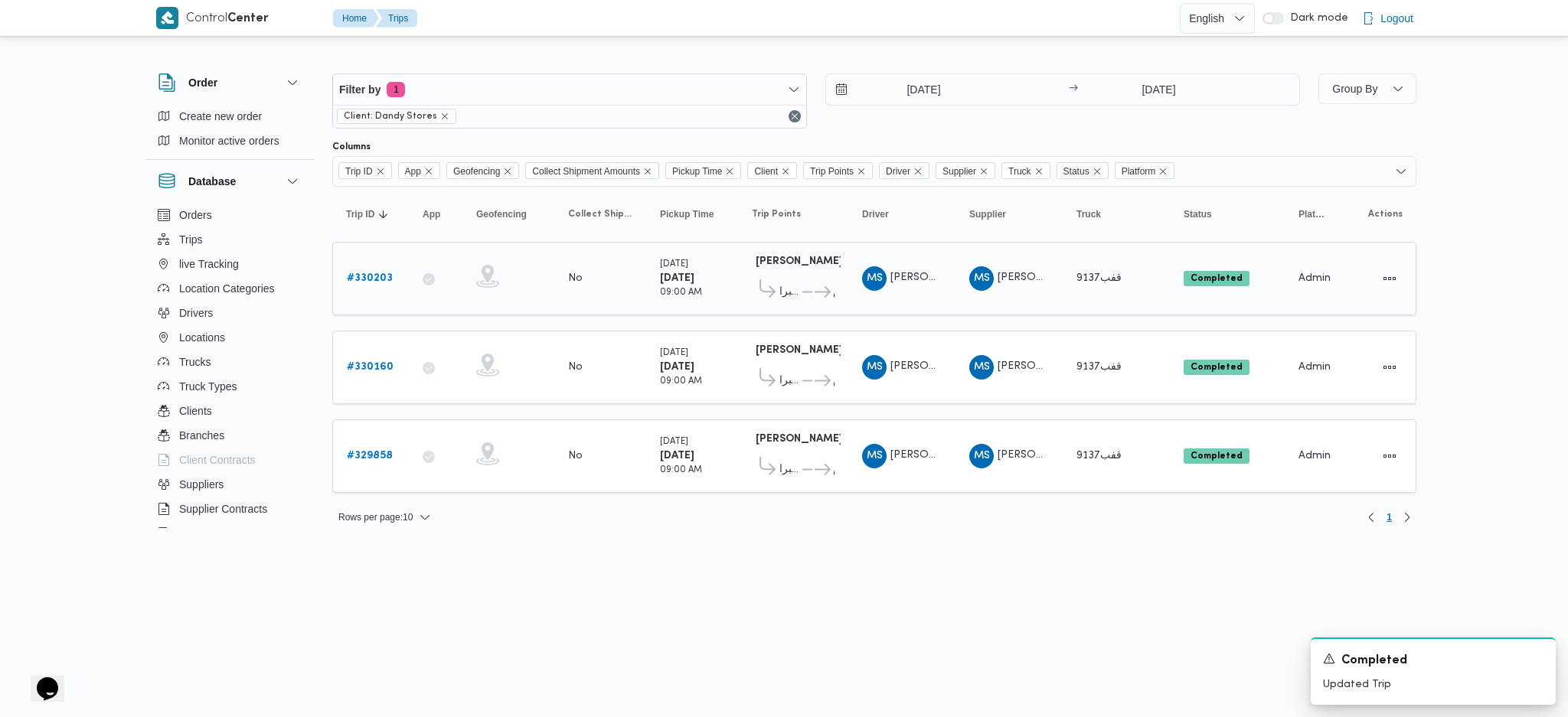
click at [373, 282] on b "# 330203" at bounding box center [370, 278] width 46 height 10
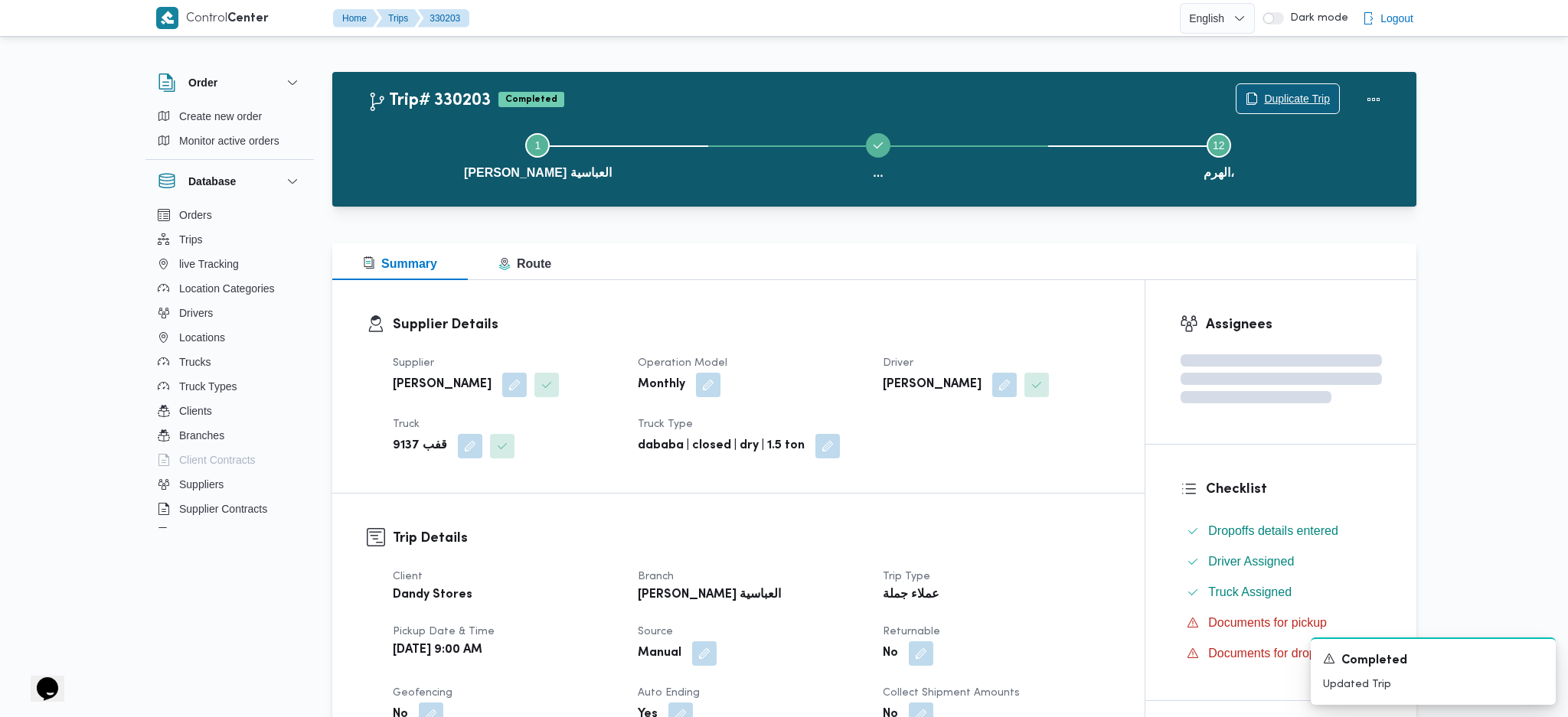
click at [1302, 85] on span "Duplicate Trip" at bounding box center [1288, 98] width 103 height 29
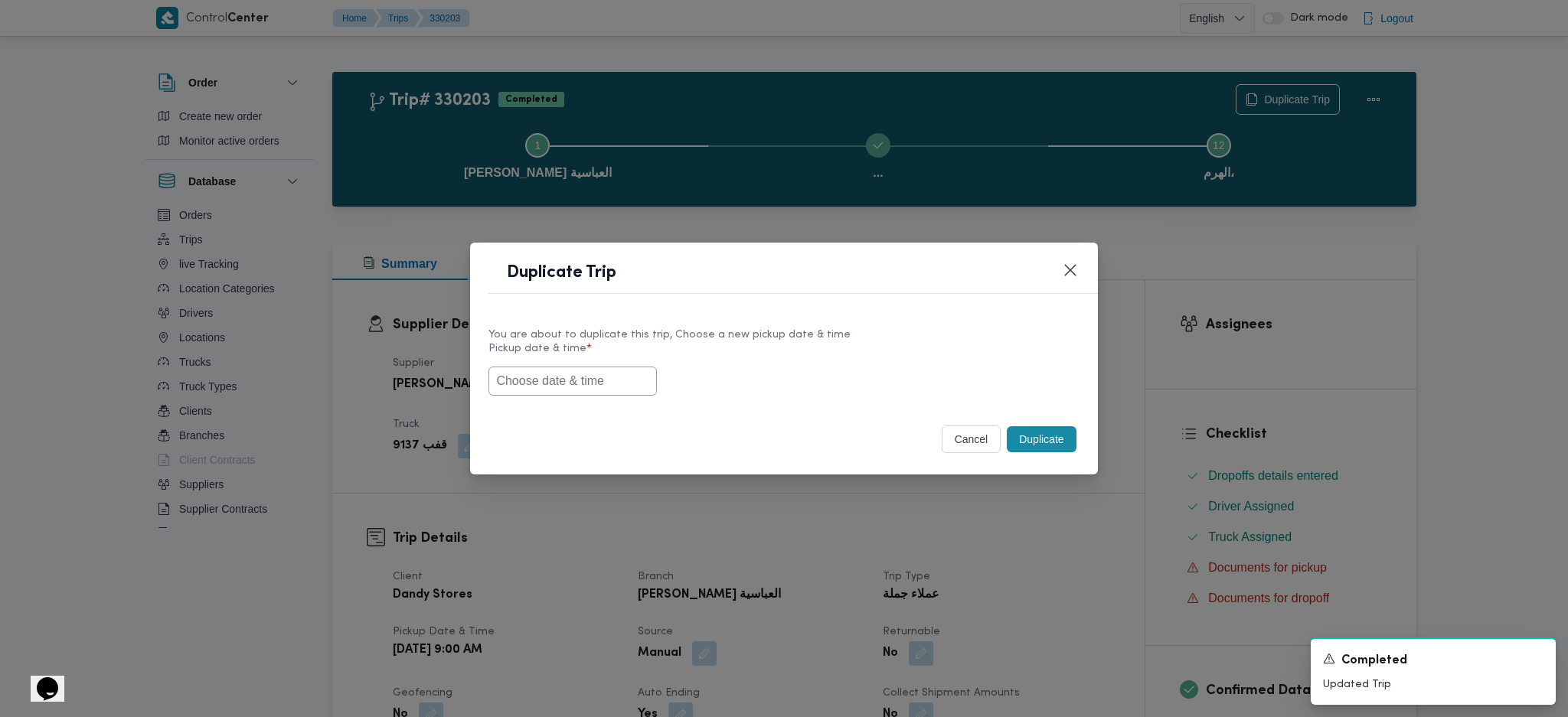
click at [562, 373] on input "text" at bounding box center [573, 380] width 169 height 29
paste input "[DATE] 9:00AM"
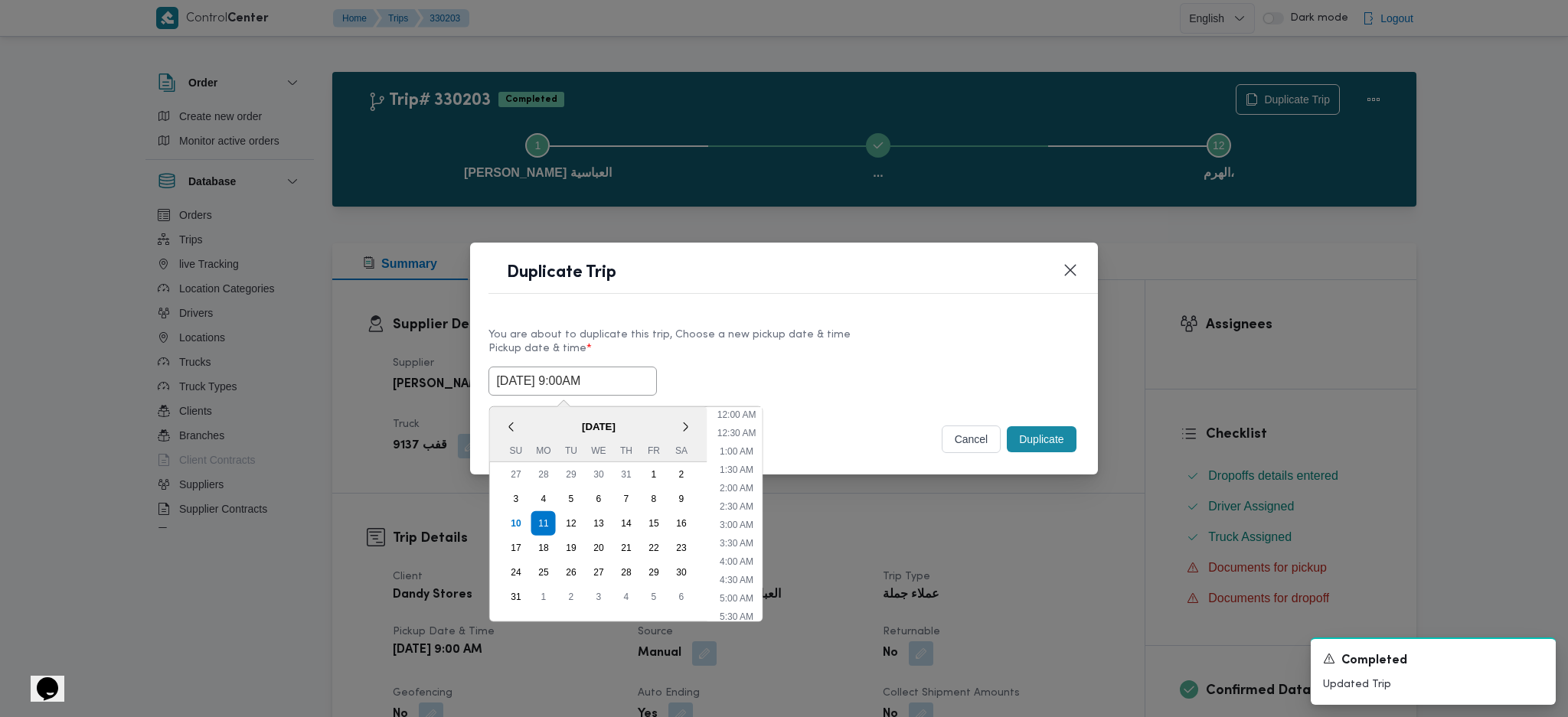
scroll to position [235, 0]
type input "[DATE] 9:00AM"
drag, startPoint x: 1064, startPoint y: 438, endPoint x: 1060, endPoint y: 484, distance: 46.2
click at [1061, 437] on button "Duplicate" at bounding box center [1041, 439] width 69 height 26
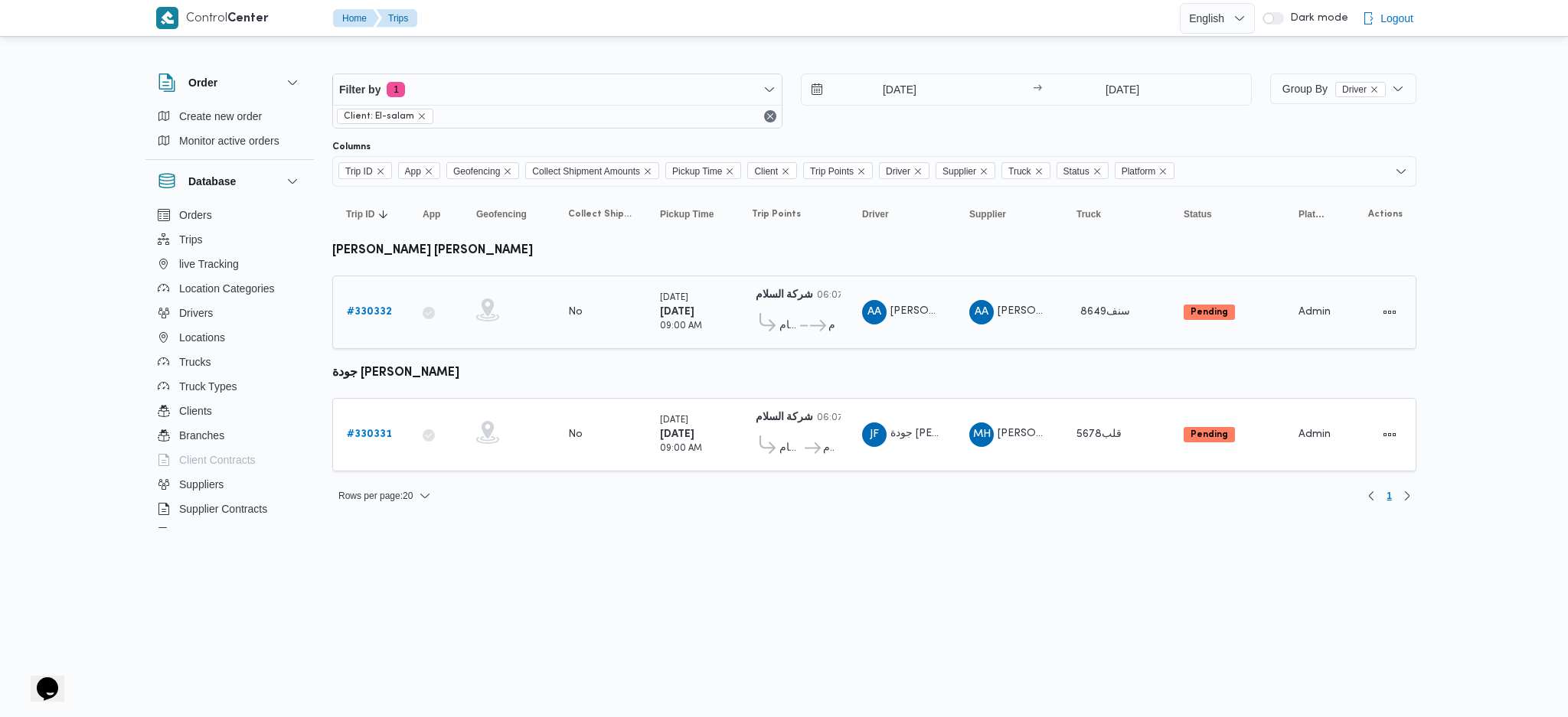
click at [383, 310] on b "# 330332" at bounding box center [369, 311] width 45 height 10
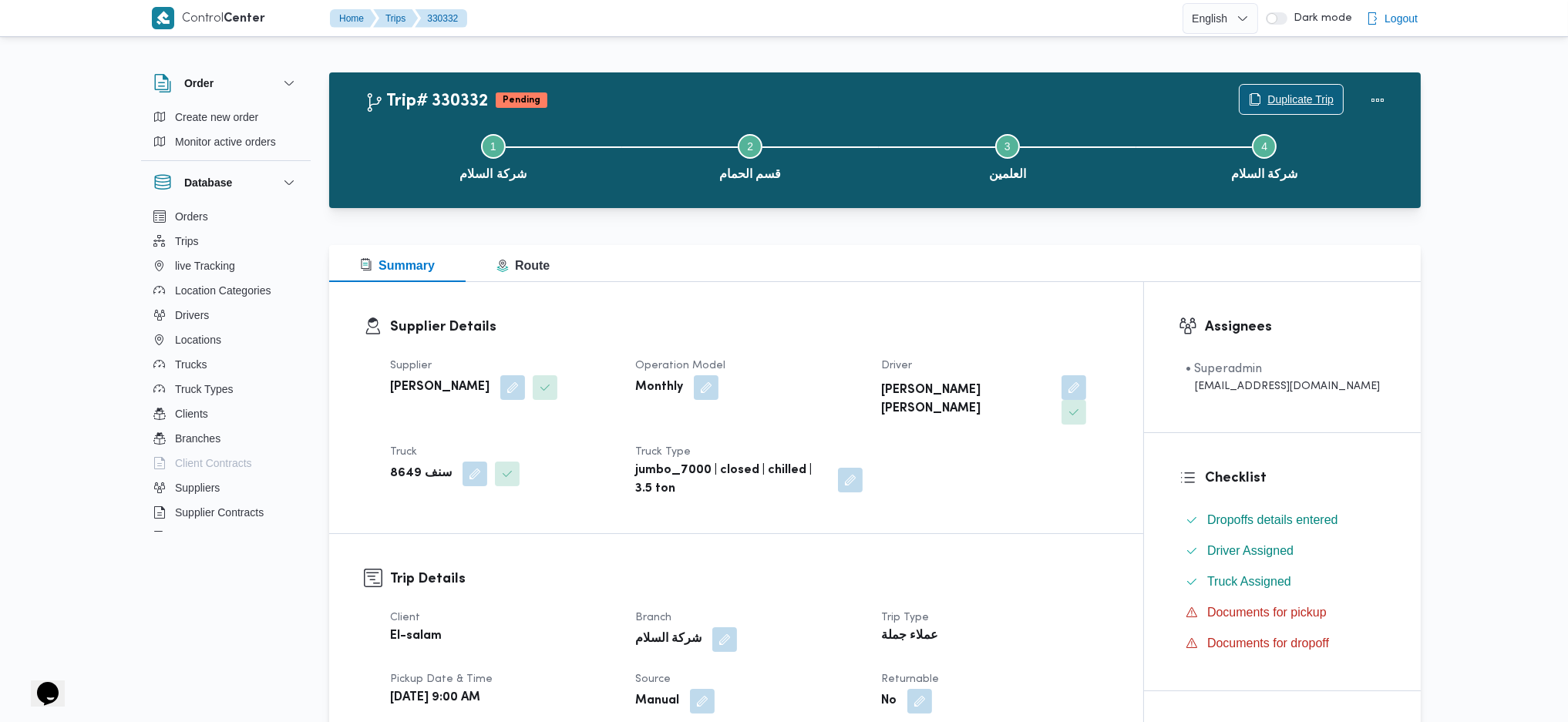
click at [1277, 97] on span "Duplicate Trip" at bounding box center [1300, 99] width 66 height 19
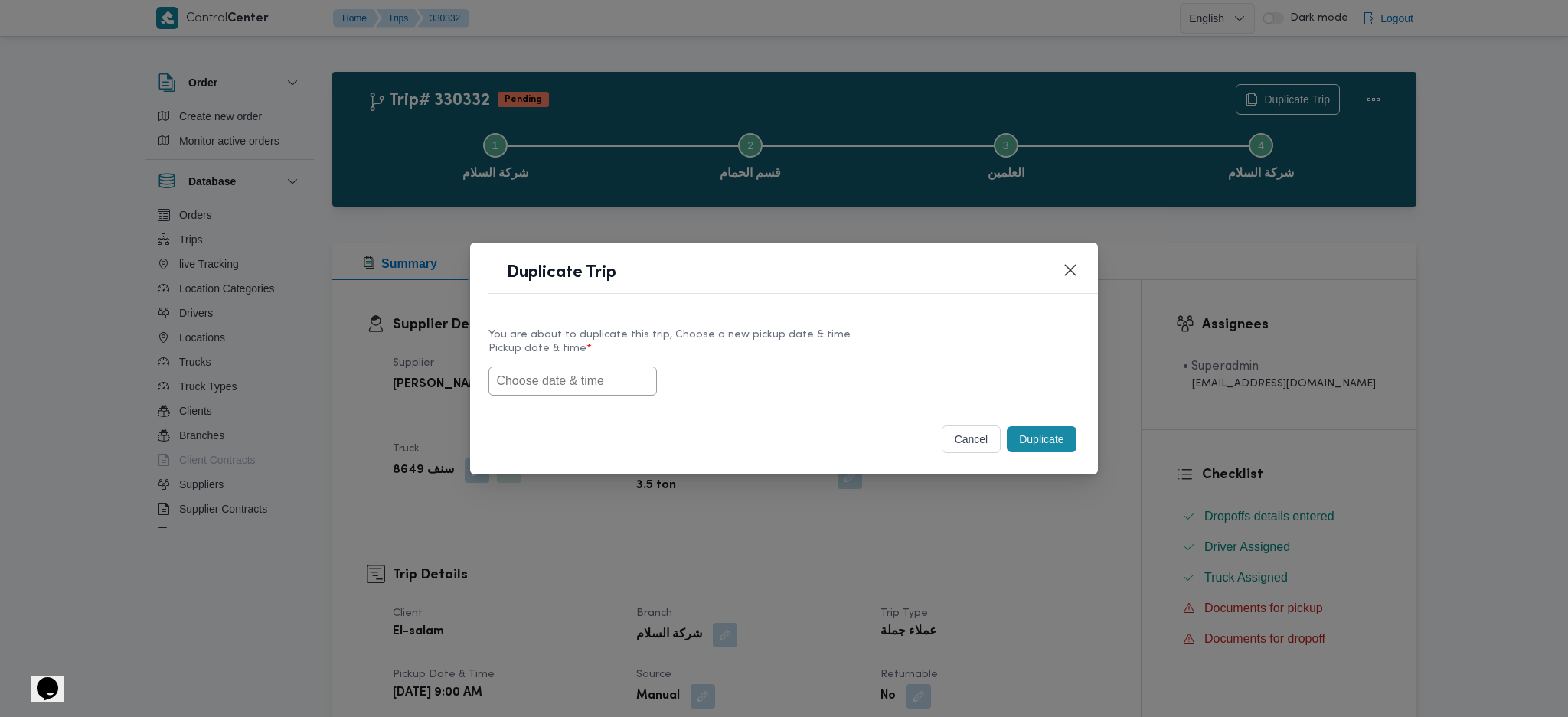
click at [601, 374] on input "text" at bounding box center [573, 380] width 169 height 29
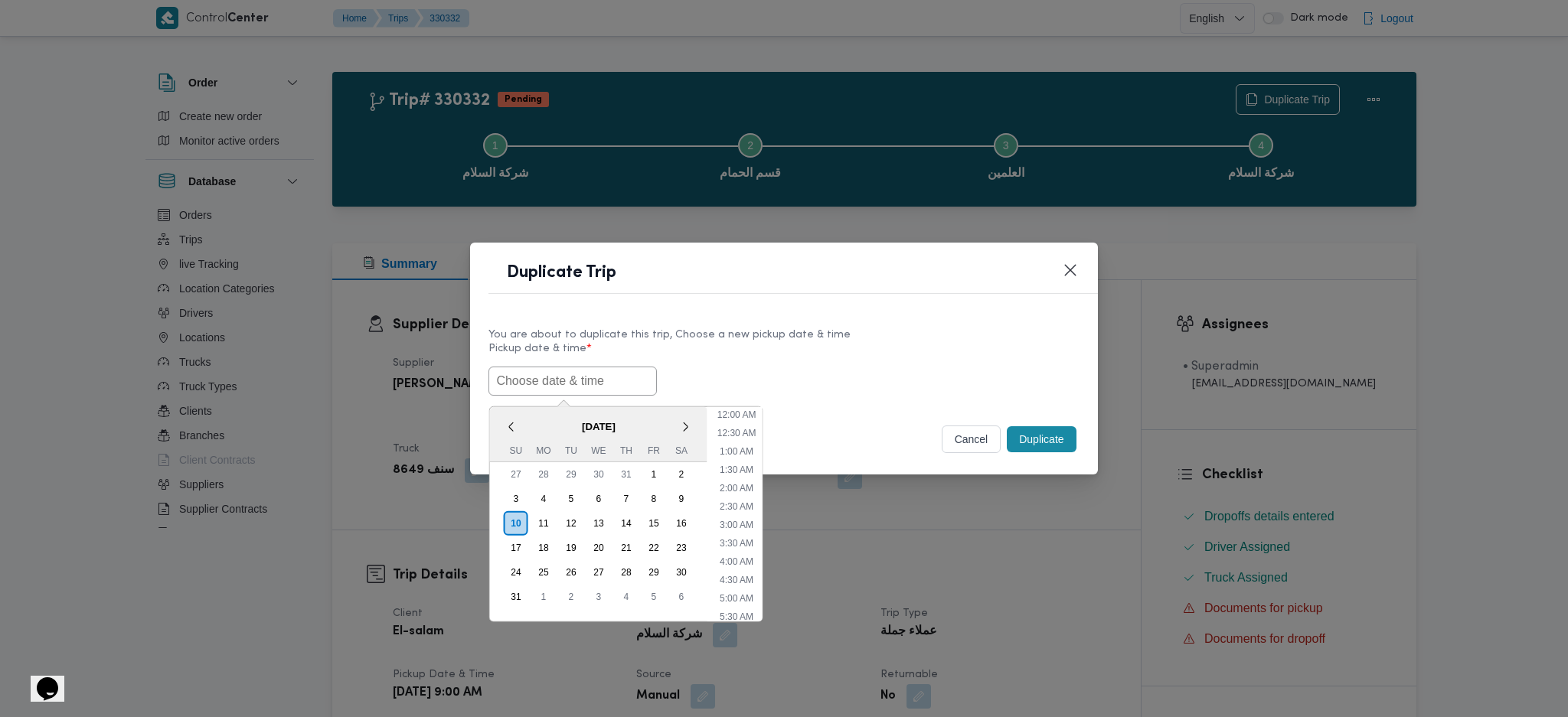
paste input "[DATE] 9:00AM"
type input "[DATE] 9:00AM"
click at [1063, 437] on button "Duplicate" at bounding box center [1041, 439] width 69 height 26
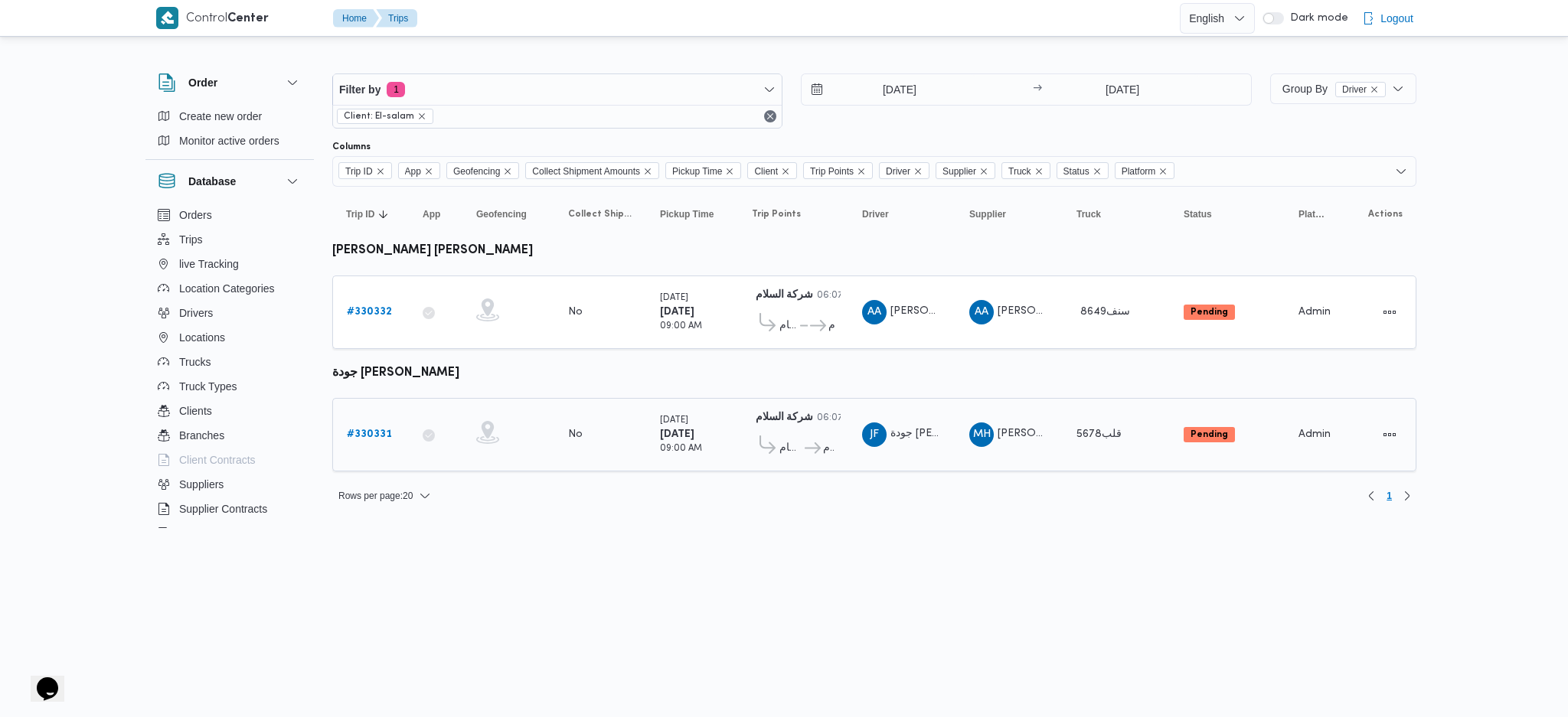
click at [351, 430] on b "# 330331" at bounding box center [369, 434] width 45 height 10
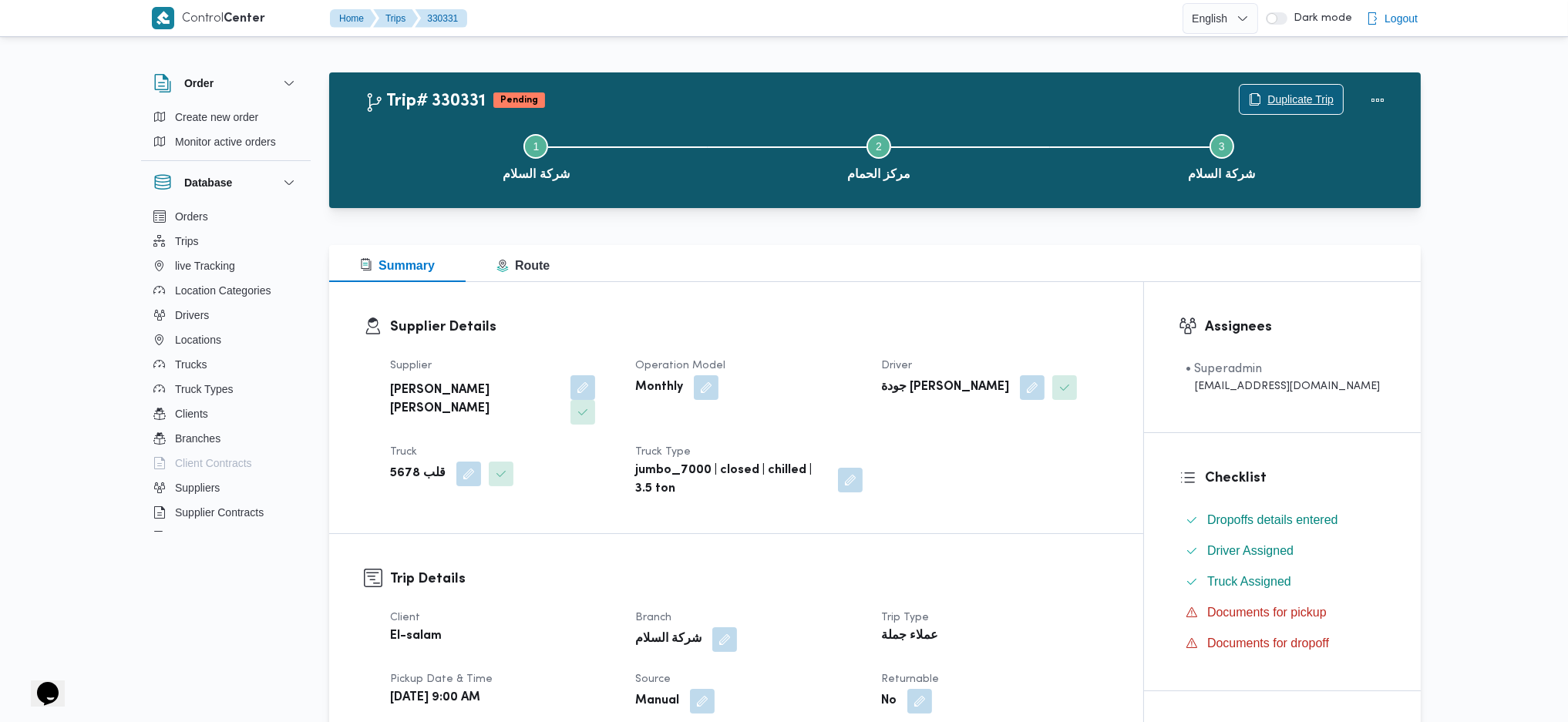
click at [1311, 91] on span "Duplicate Trip" at bounding box center [1300, 99] width 66 height 19
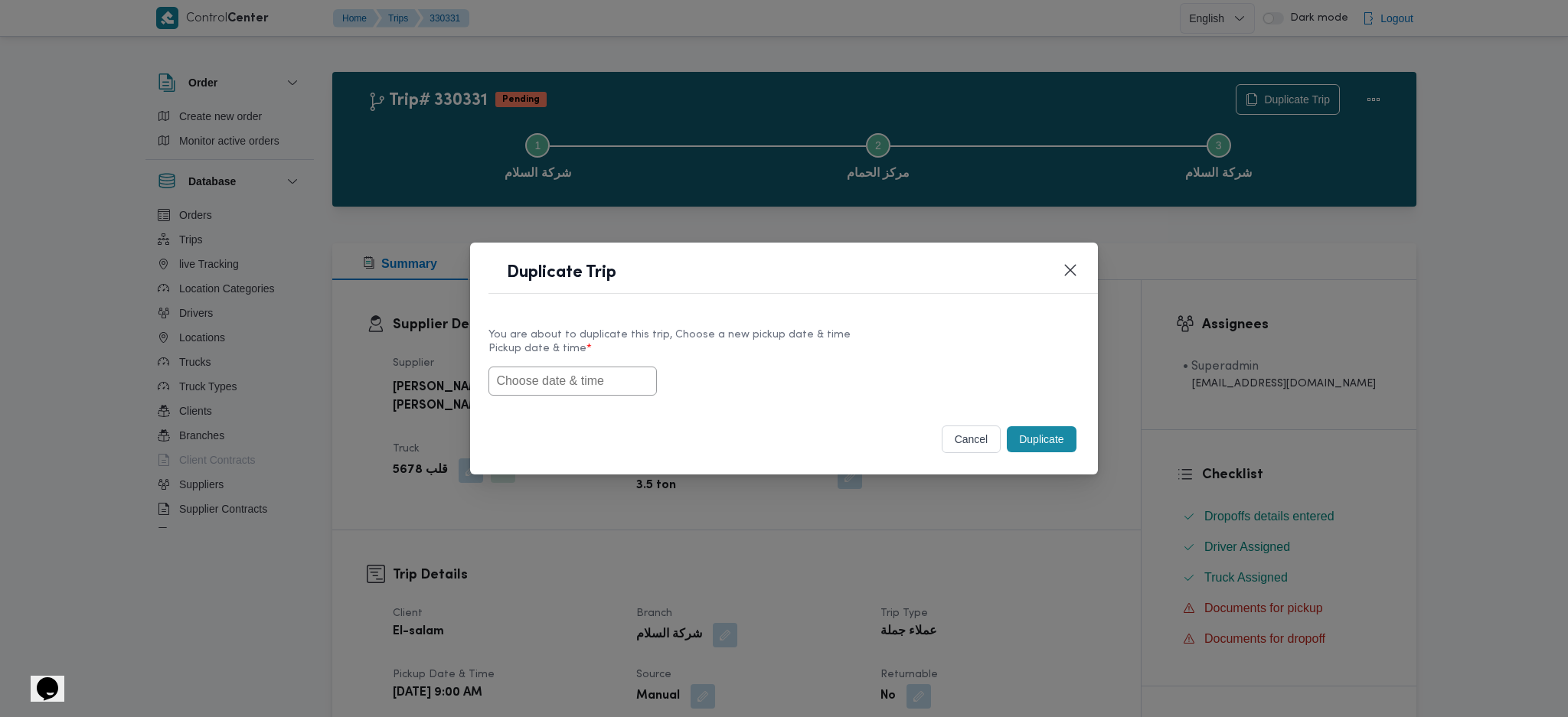
click at [577, 393] on div "You are about to duplicate this trip, Choose a new pickup date & time Pickup da…" at bounding box center [783, 360] width 627 height 98
click at [591, 381] on input "text" at bounding box center [573, 380] width 169 height 29
paste input "[DATE] 9:00AM"
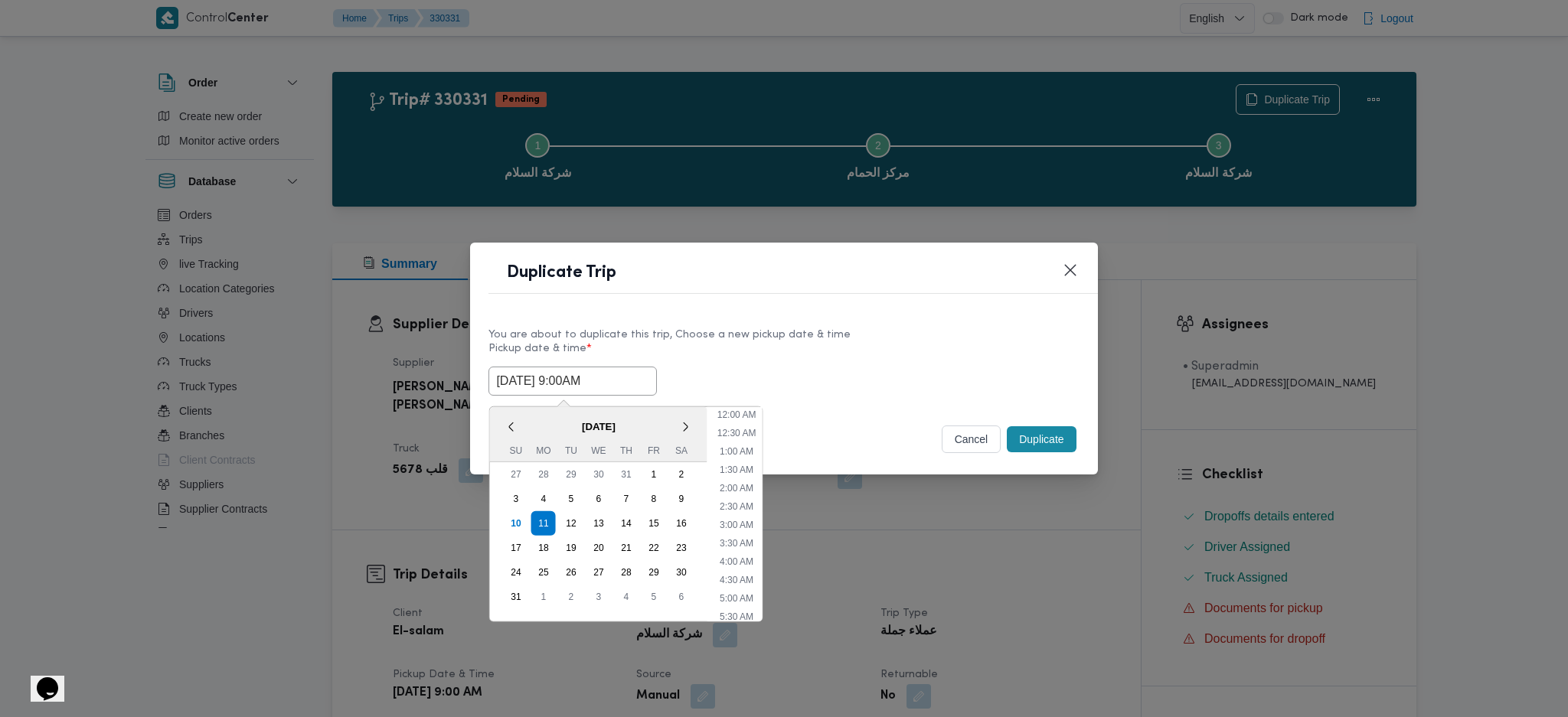
scroll to position [474, 0]
type input "[DATE] 9:00AM"
click at [1040, 445] on button "Duplicate" at bounding box center [1041, 439] width 69 height 26
